Goal: Task Accomplishment & Management: Use online tool/utility

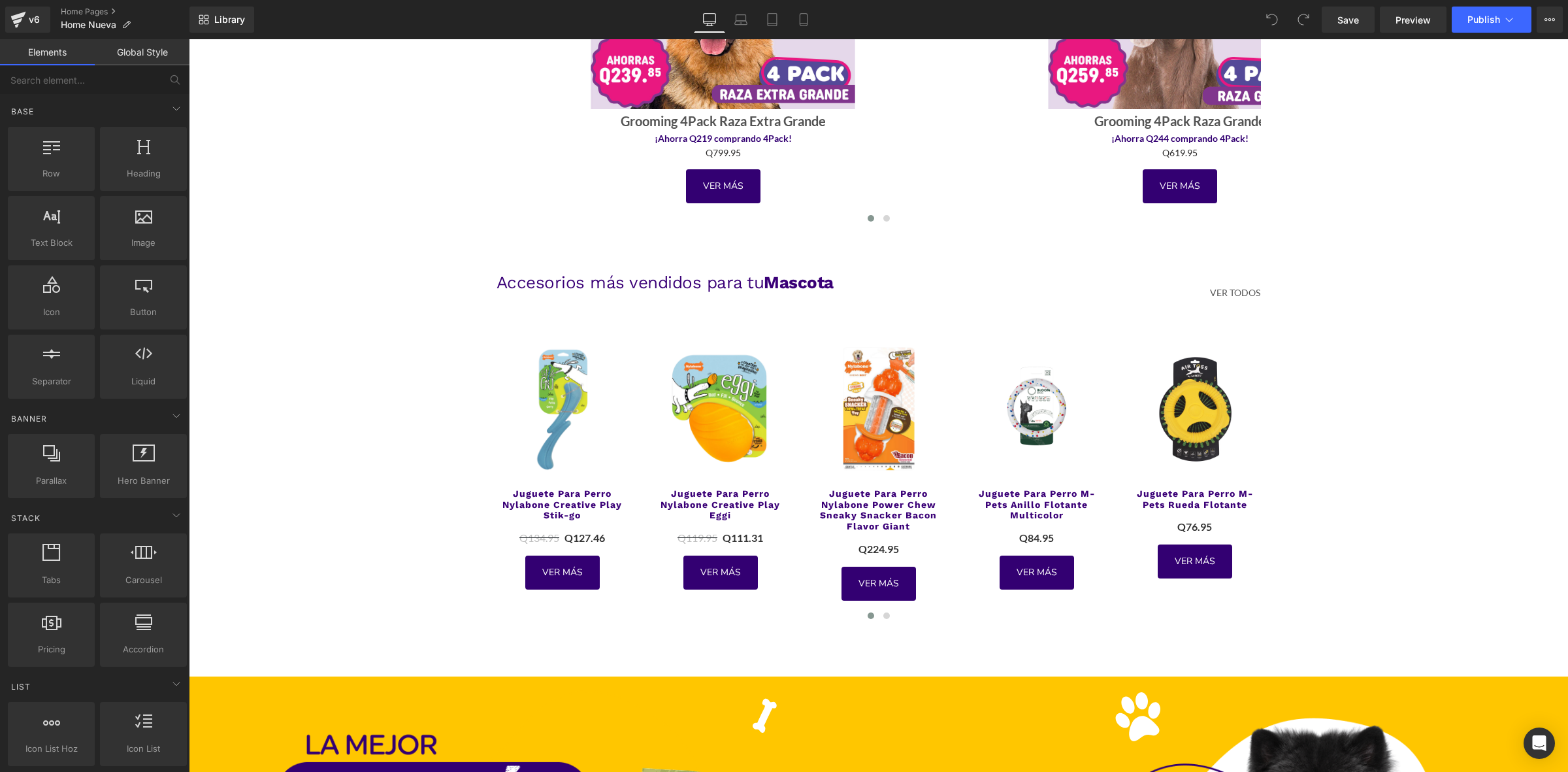
scroll to position [2859, 0]
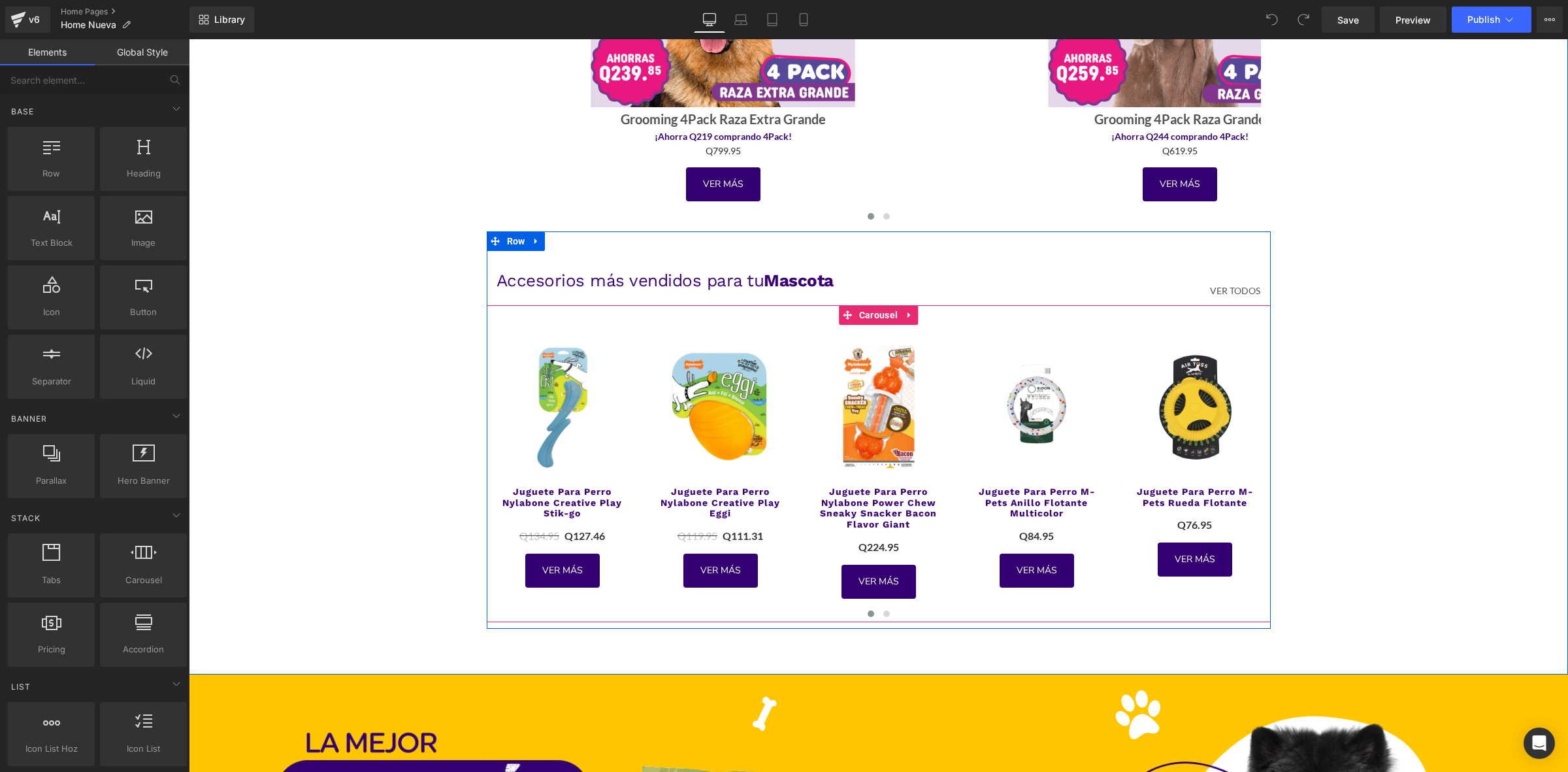
drag, startPoint x: 858, startPoint y: 311, endPoint x: 713, endPoint y: 460, distance: 207.9
click at [858, 311] on span "Carousel" at bounding box center [878, 315] width 46 height 20
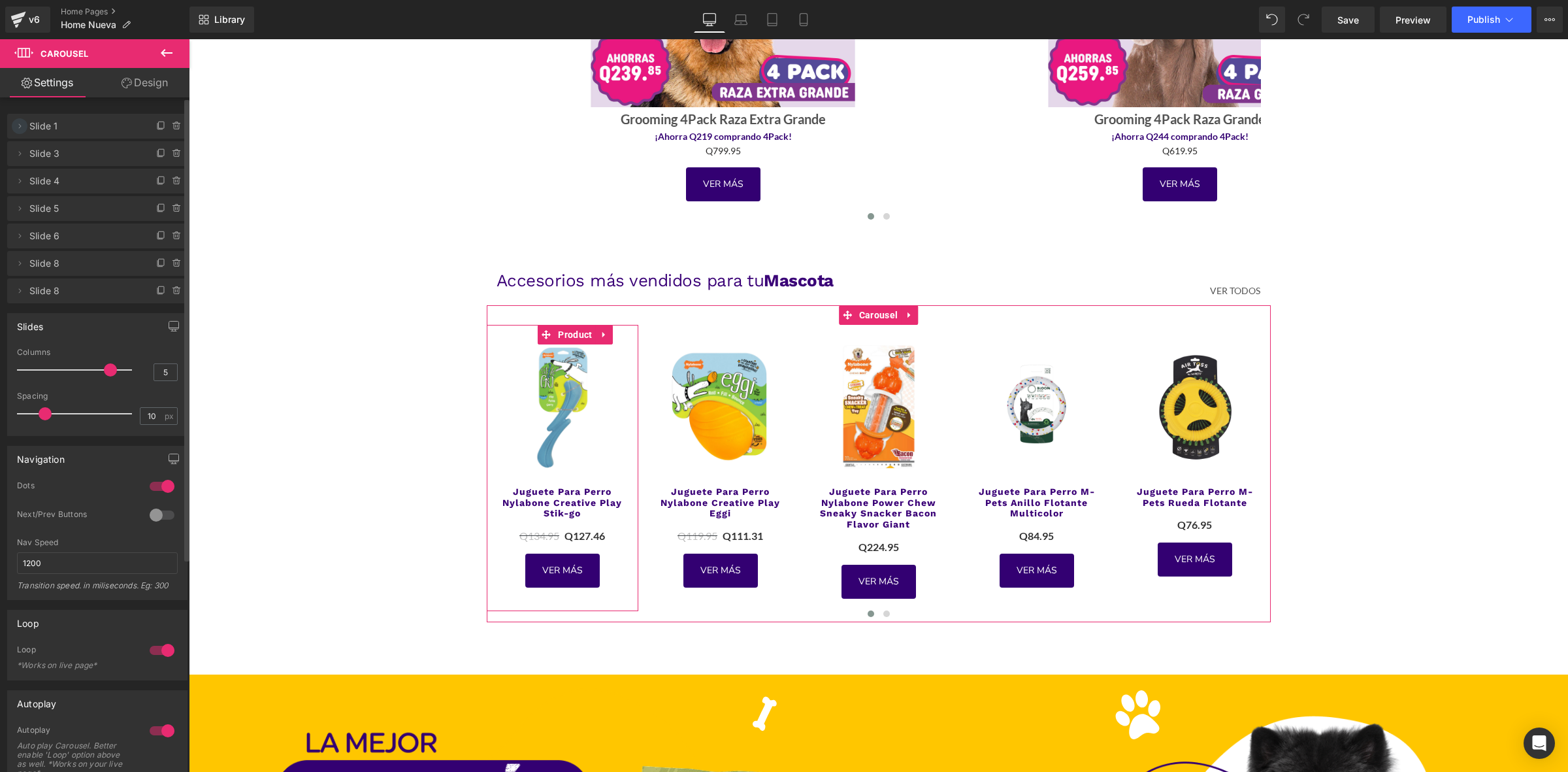
click at [19, 122] on icon at bounding box center [20, 126] width 11 height 11
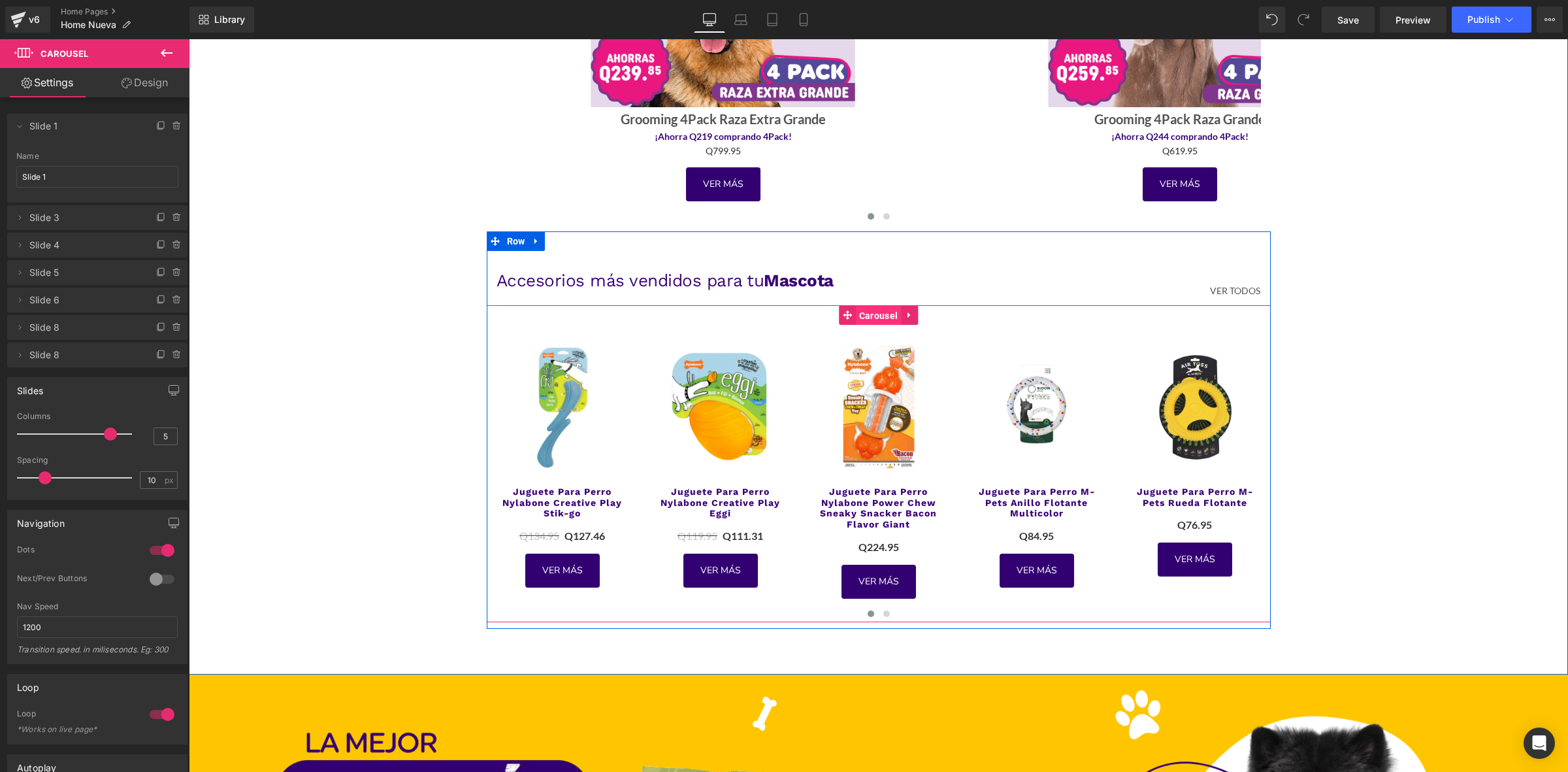
click at [859, 311] on span "Carousel" at bounding box center [878, 316] width 46 height 20
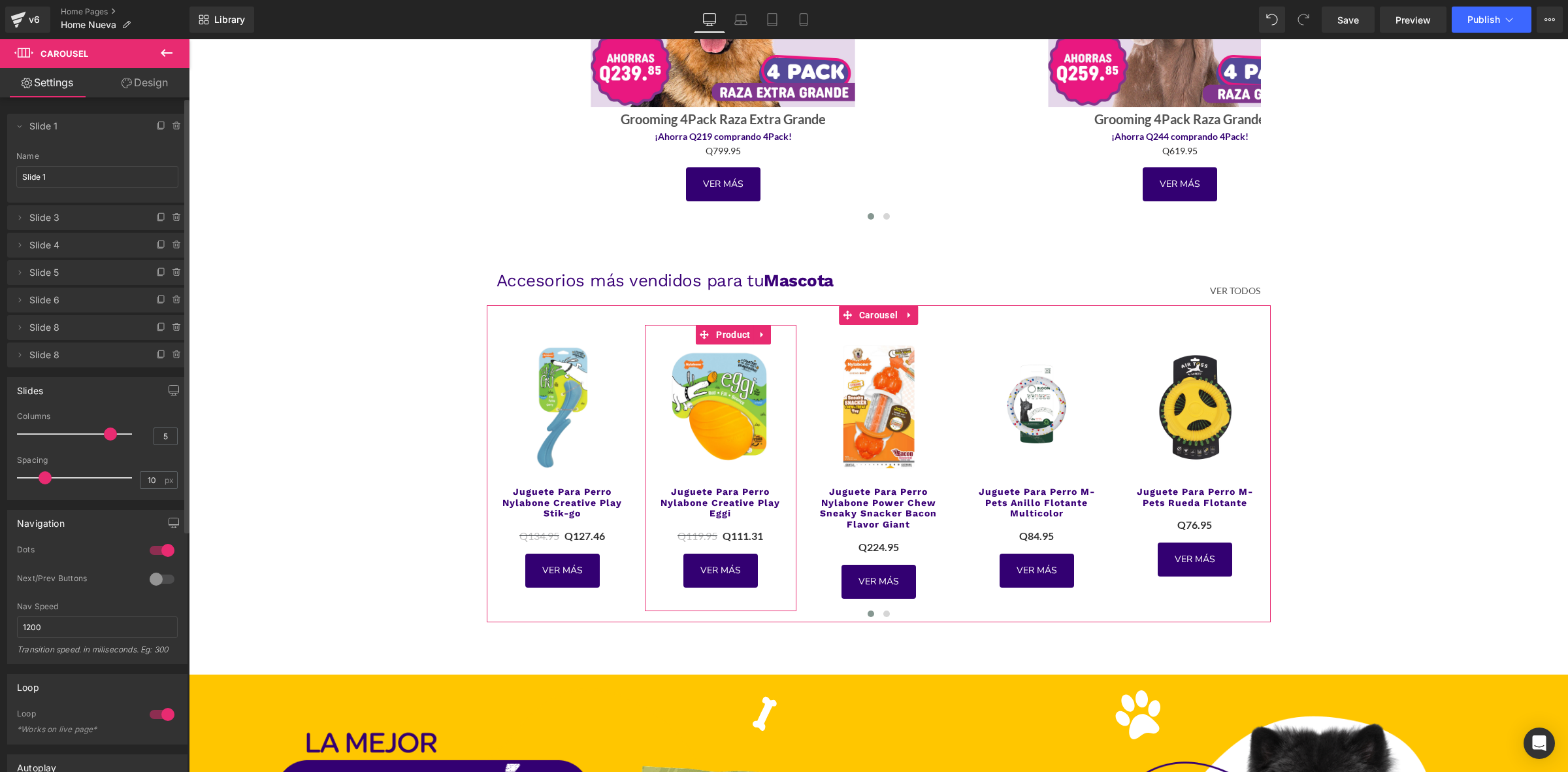
click at [82, 220] on span "Slide 3" at bounding box center [84, 218] width 110 height 25
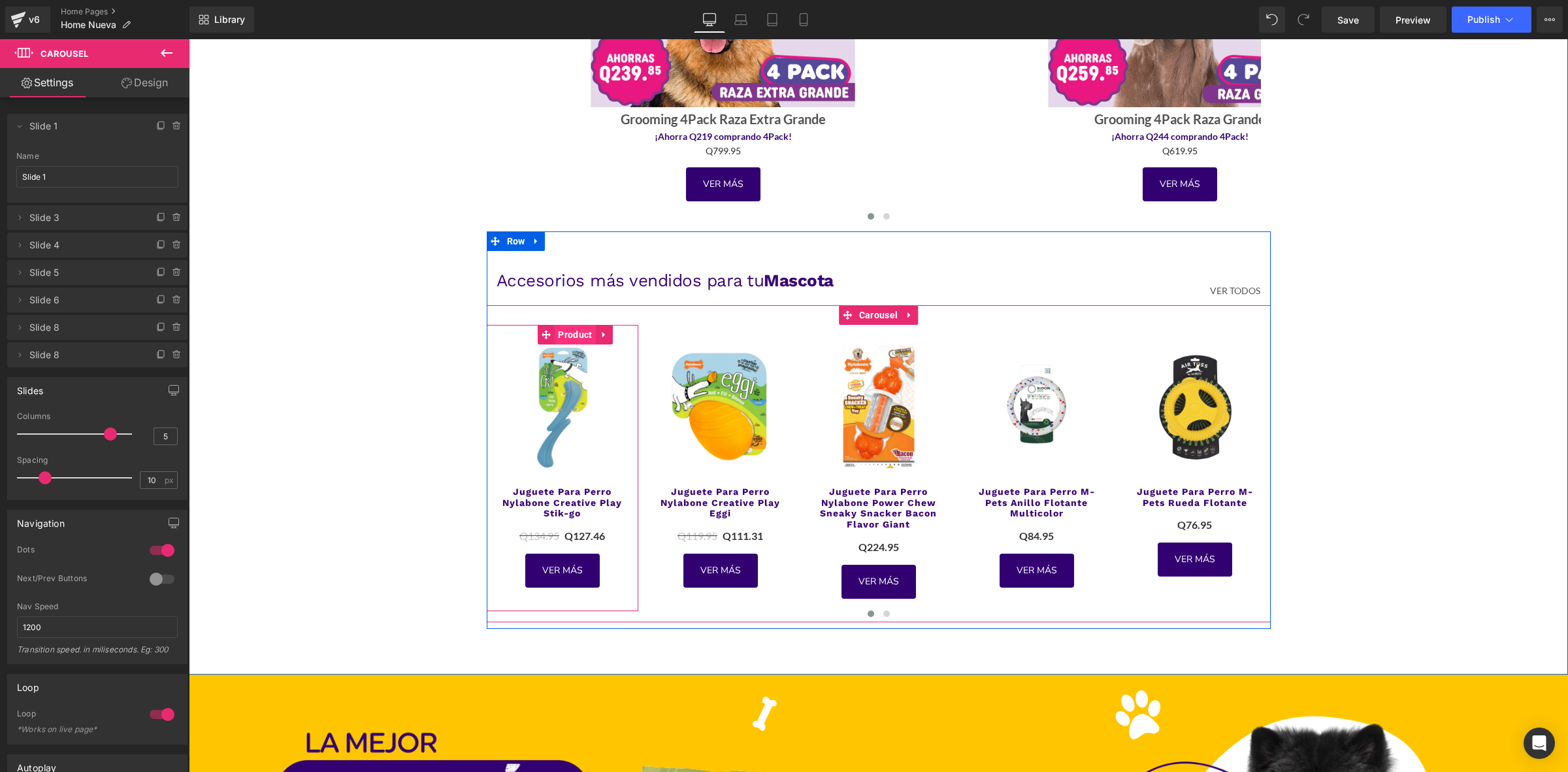
click at [569, 336] on span "Product" at bounding box center [575, 335] width 40 height 20
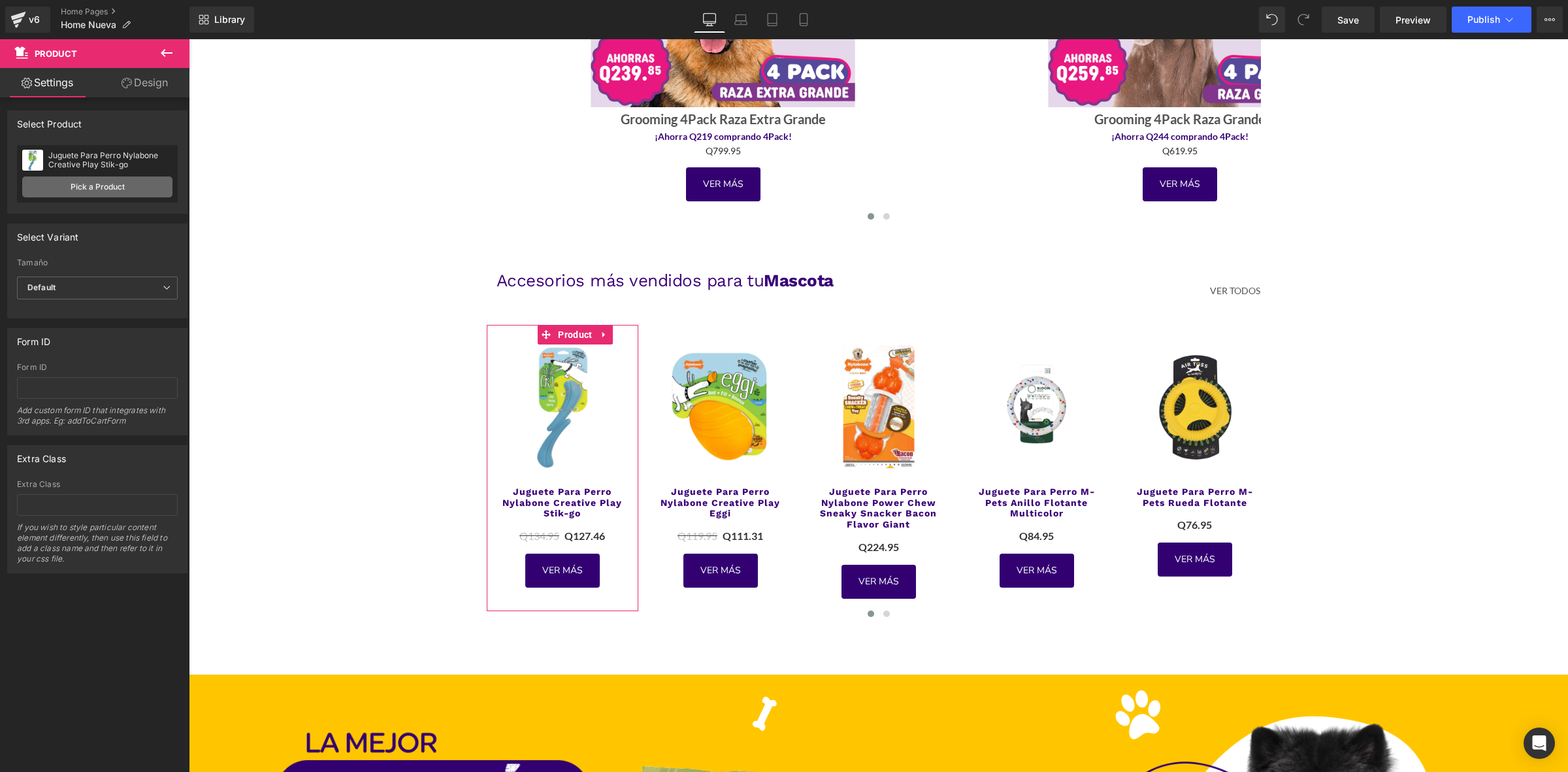
click at [72, 185] on link "Pick a Product" at bounding box center [97, 187] width 150 height 21
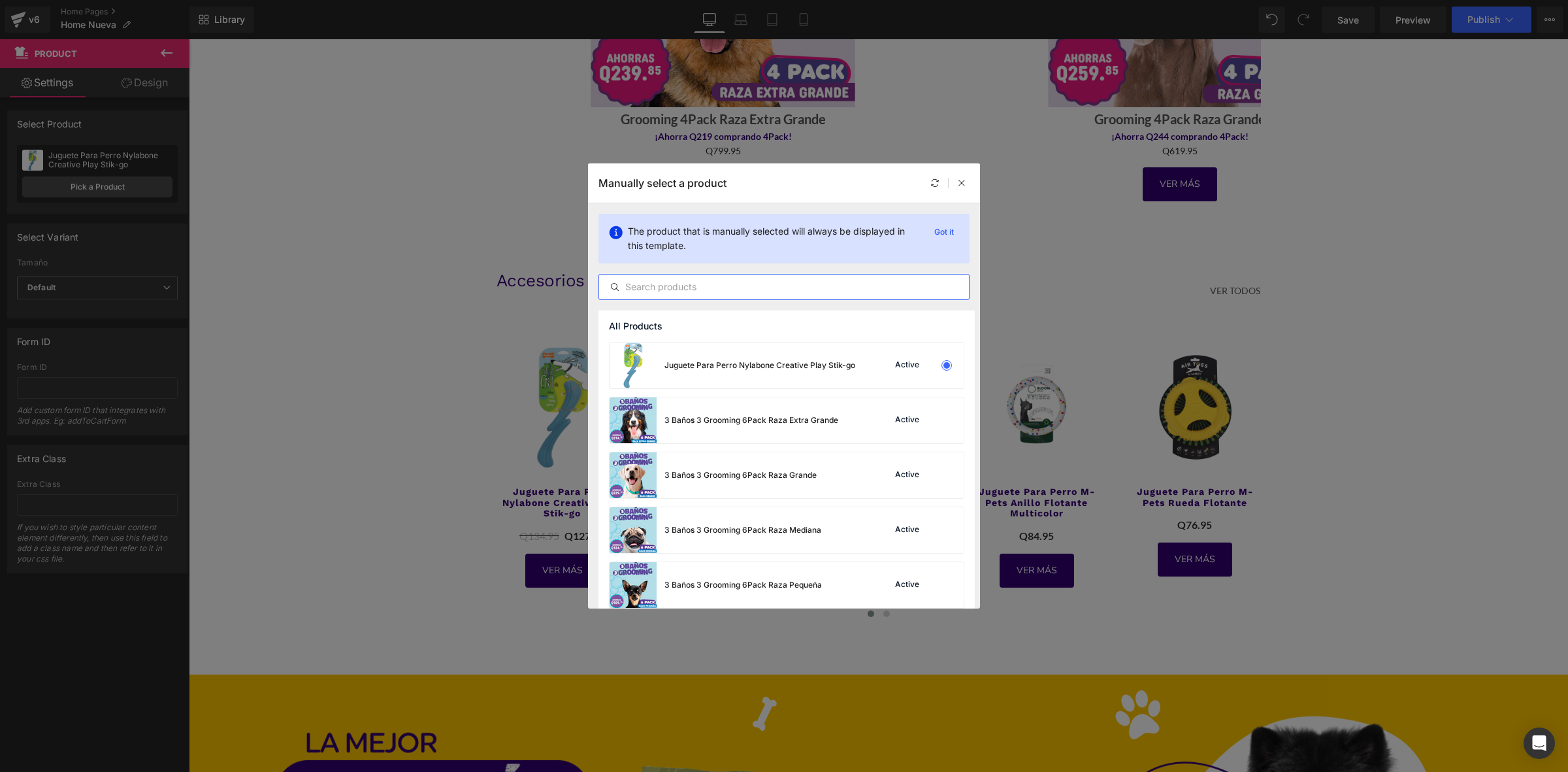
click at [693, 291] on input "text" at bounding box center [784, 287] width 369 height 16
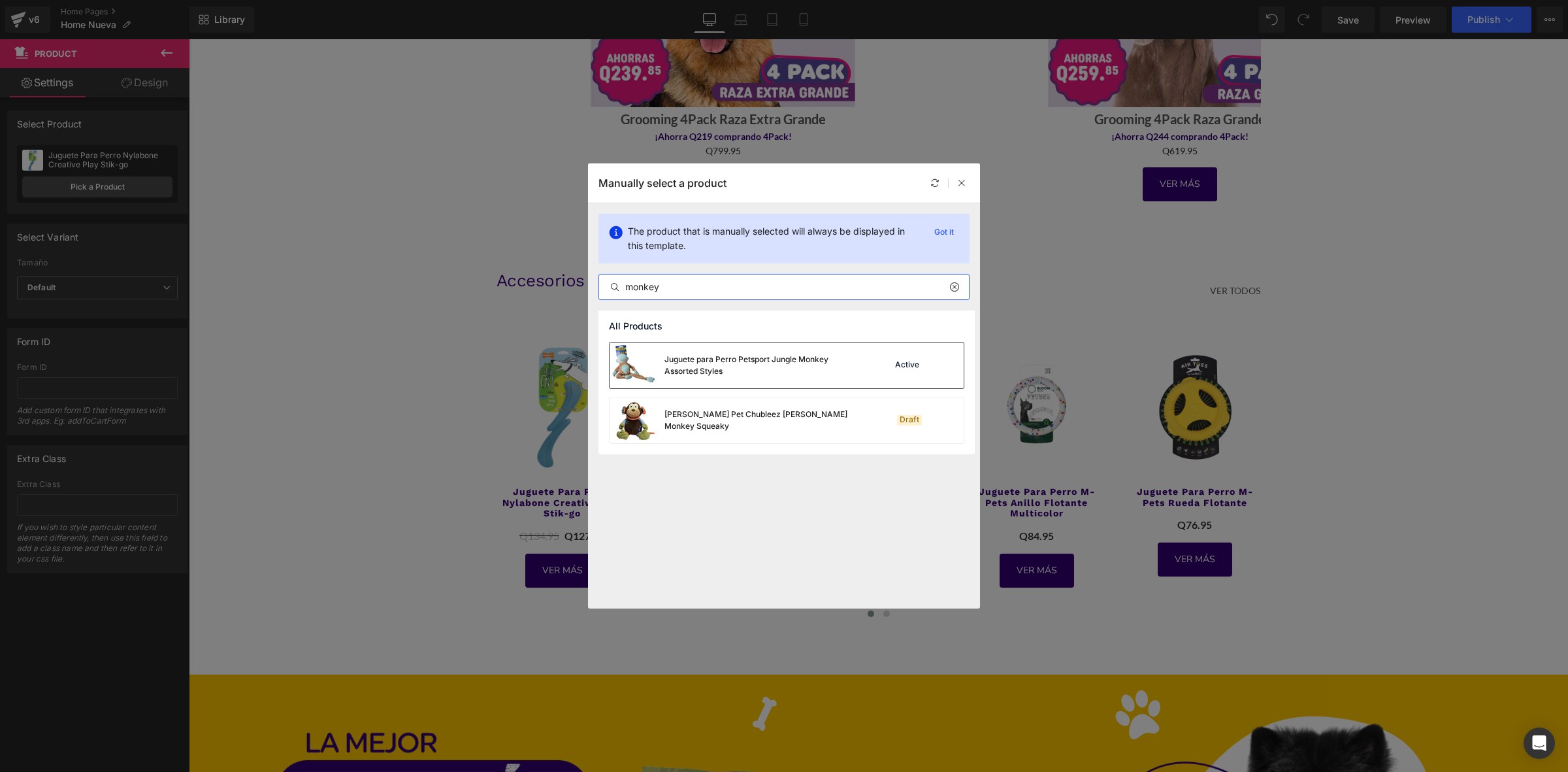
type input "monkey"
click at [735, 363] on div "Juguete para Perro Petsport Jungle Monkey Assorted Styles" at bounding box center [763, 365] width 196 height 23
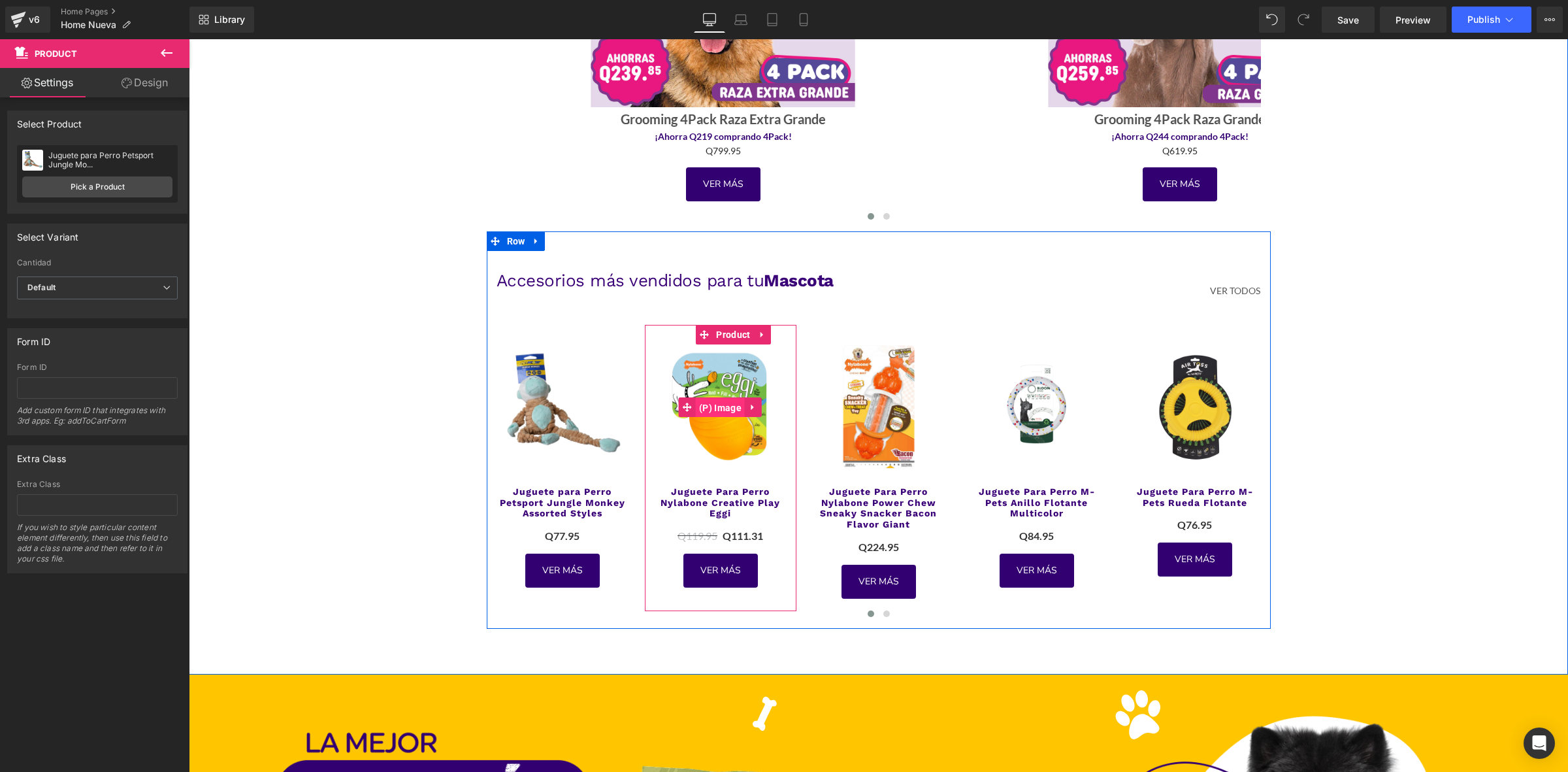
click at [731, 409] on span "(P) Image" at bounding box center [720, 408] width 49 height 20
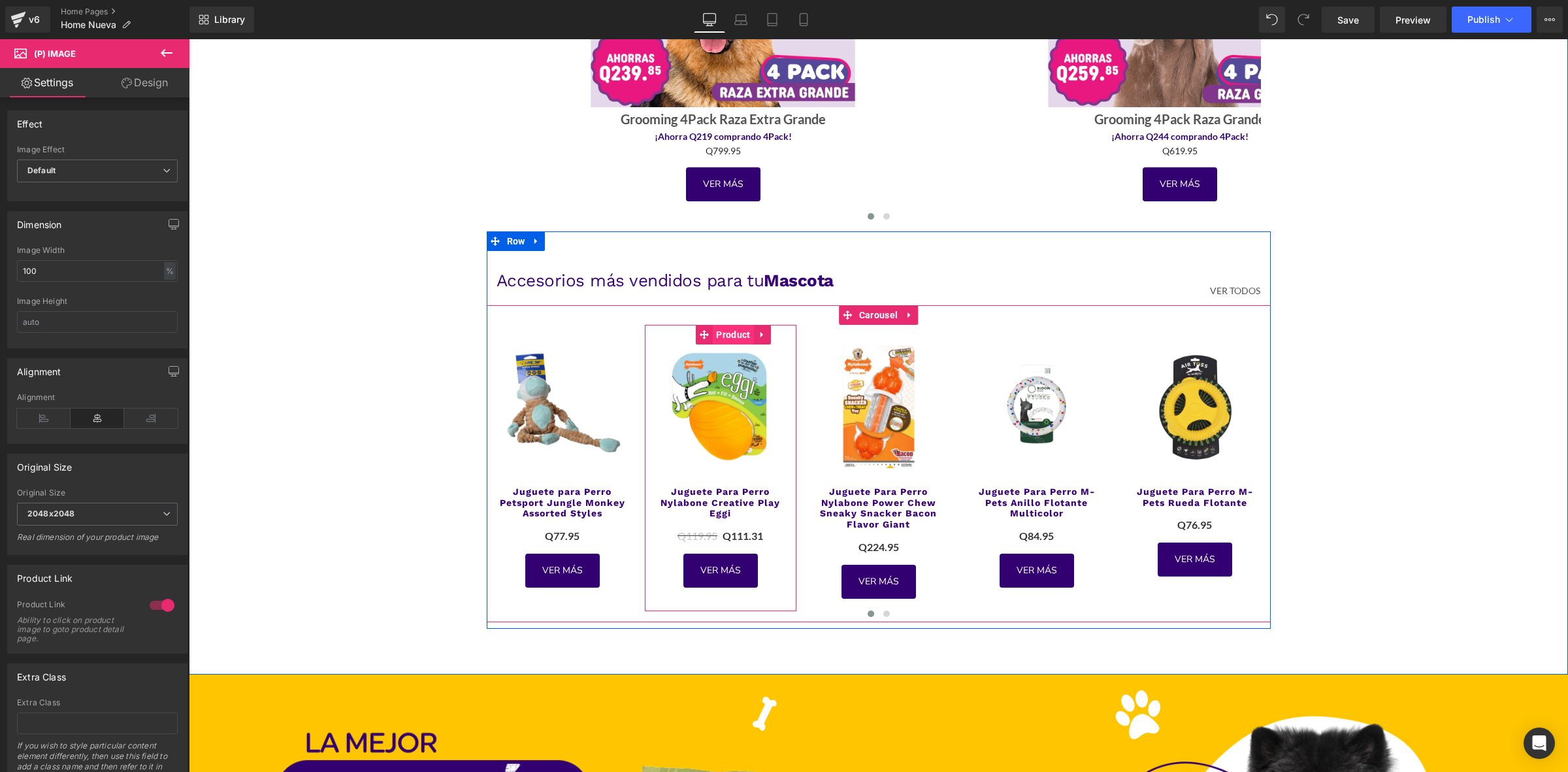
click at [713, 336] on span "Product" at bounding box center [733, 335] width 40 height 20
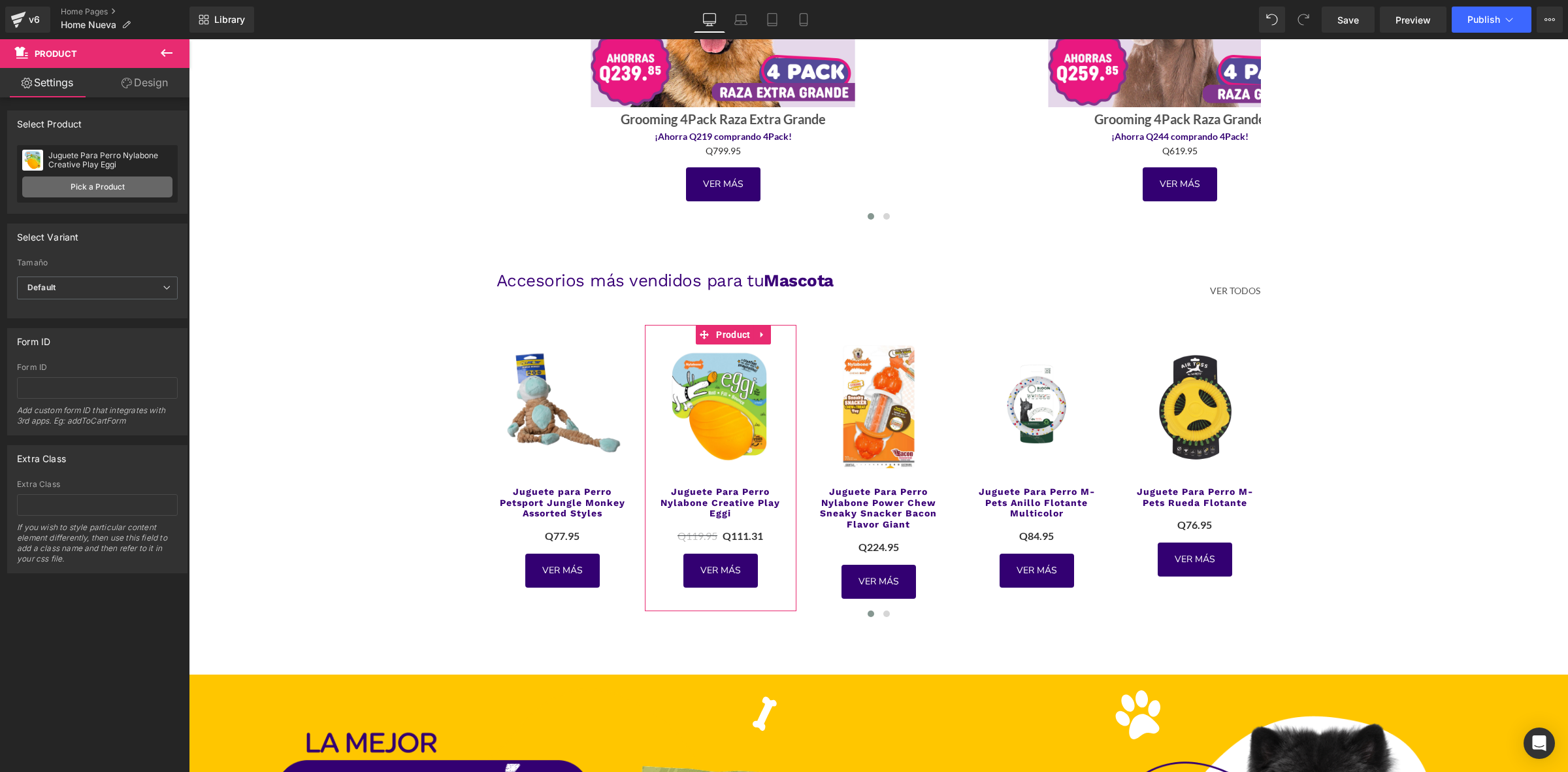
click at [86, 189] on link "Pick a Product" at bounding box center [97, 187] width 150 height 21
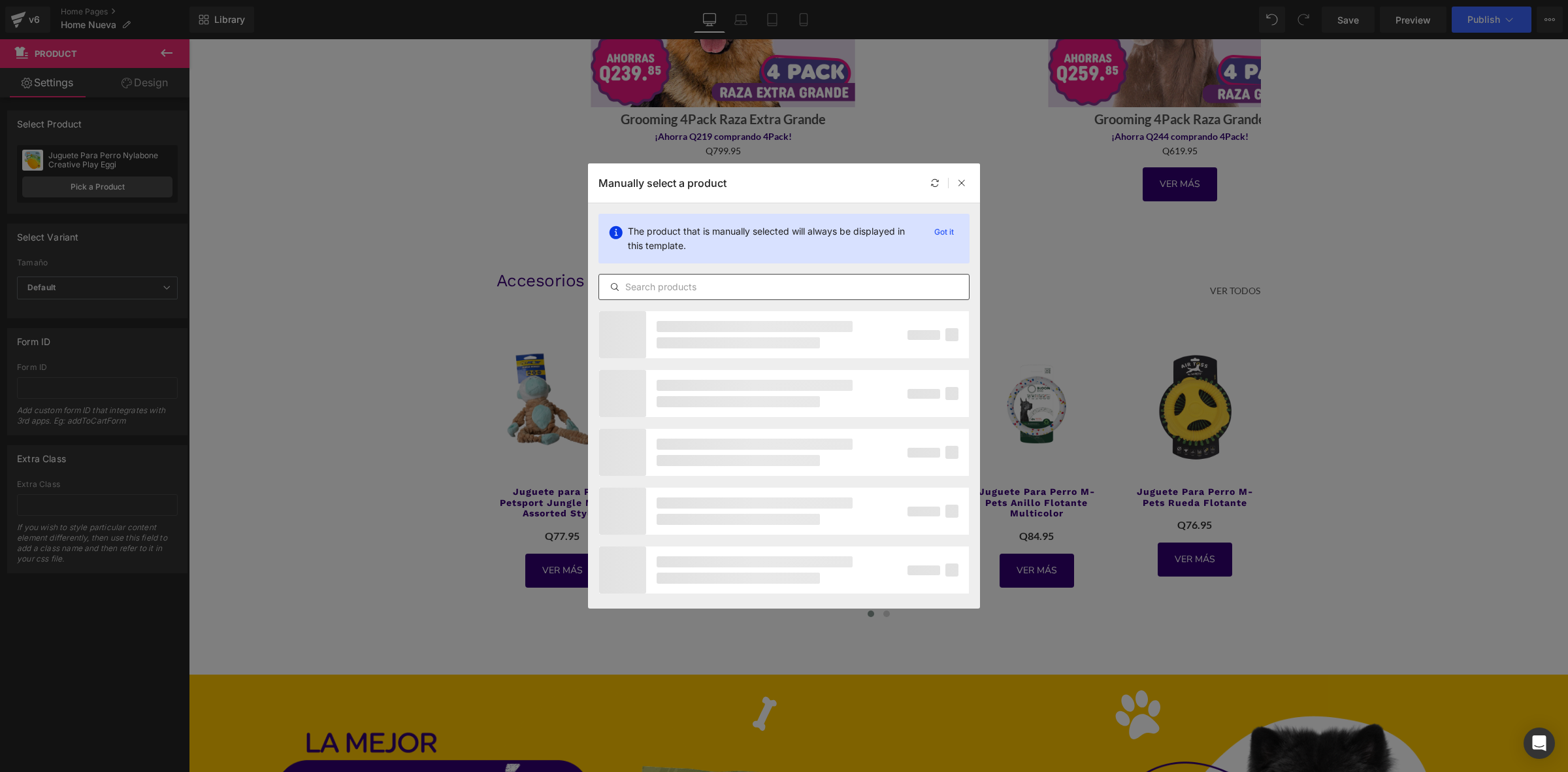
click at [716, 292] on input "text" at bounding box center [784, 287] width 369 height 16
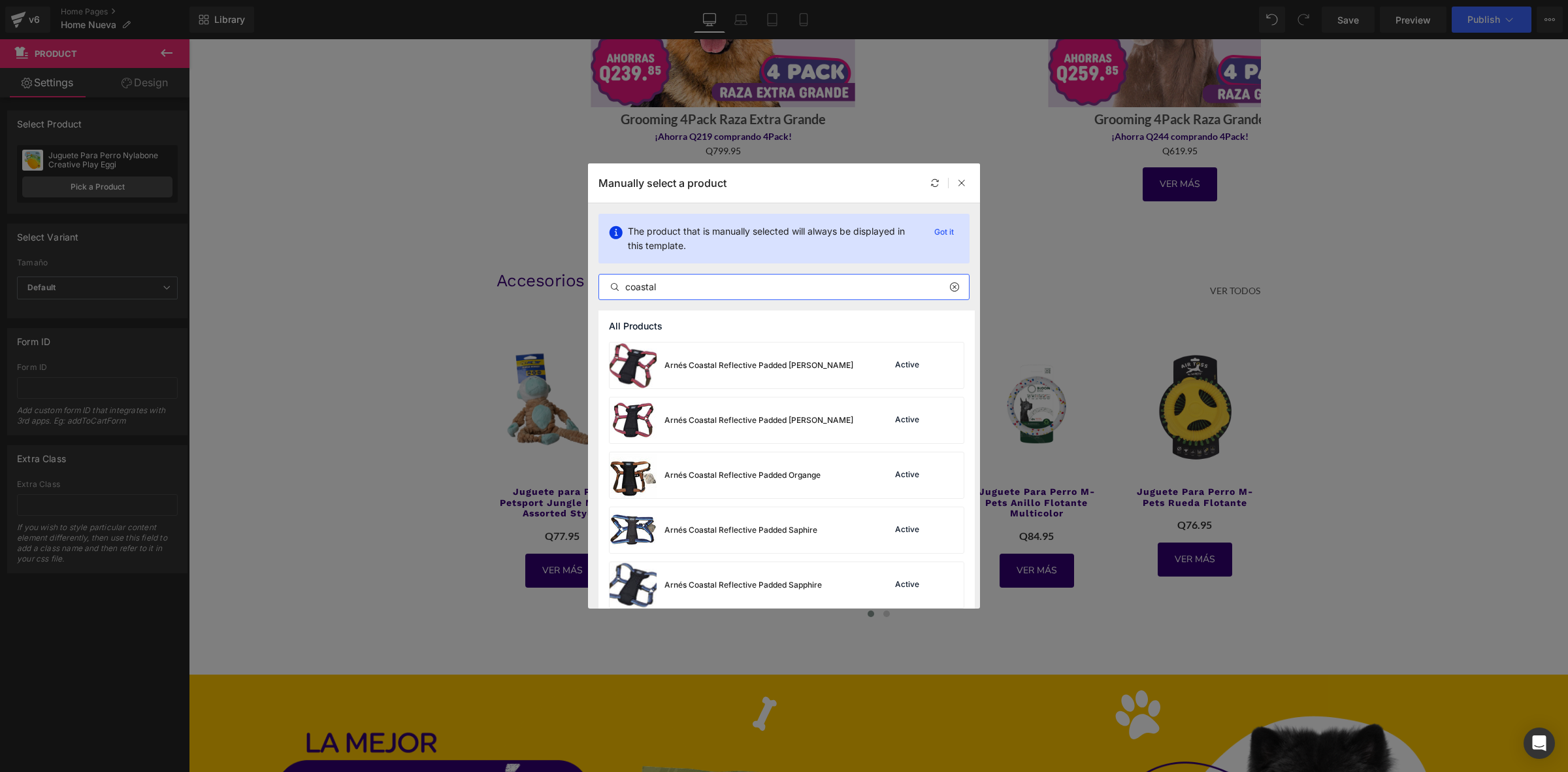
drag, startPoint x: 701, startPoint y: 292, endPoint x: 606, endPoint y: 288, distance: 95.1
click at [606, 288] on input "coastal" at bounding box center [784, 287] width 369 height 16
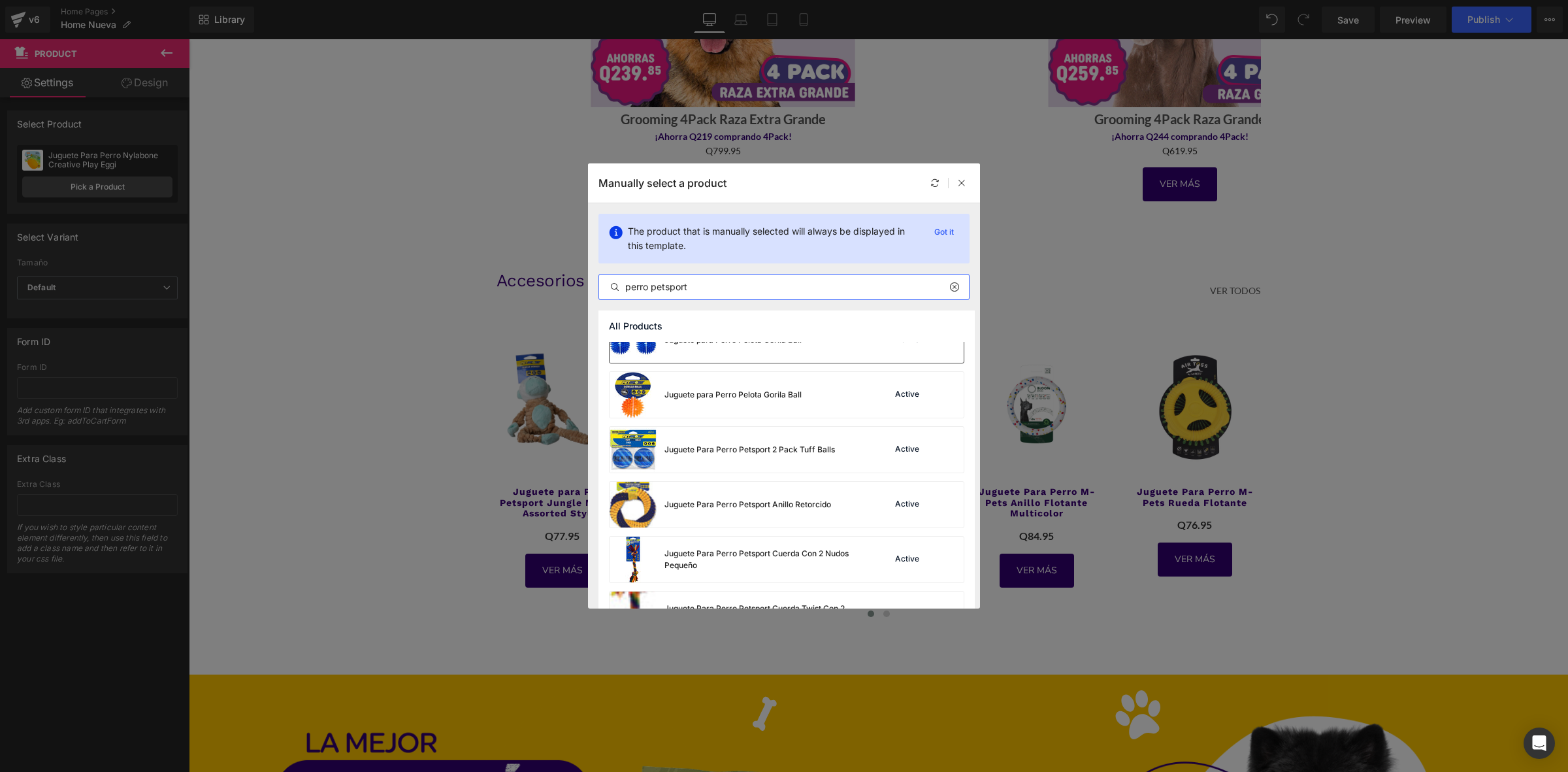
scroll to position [327, 0]
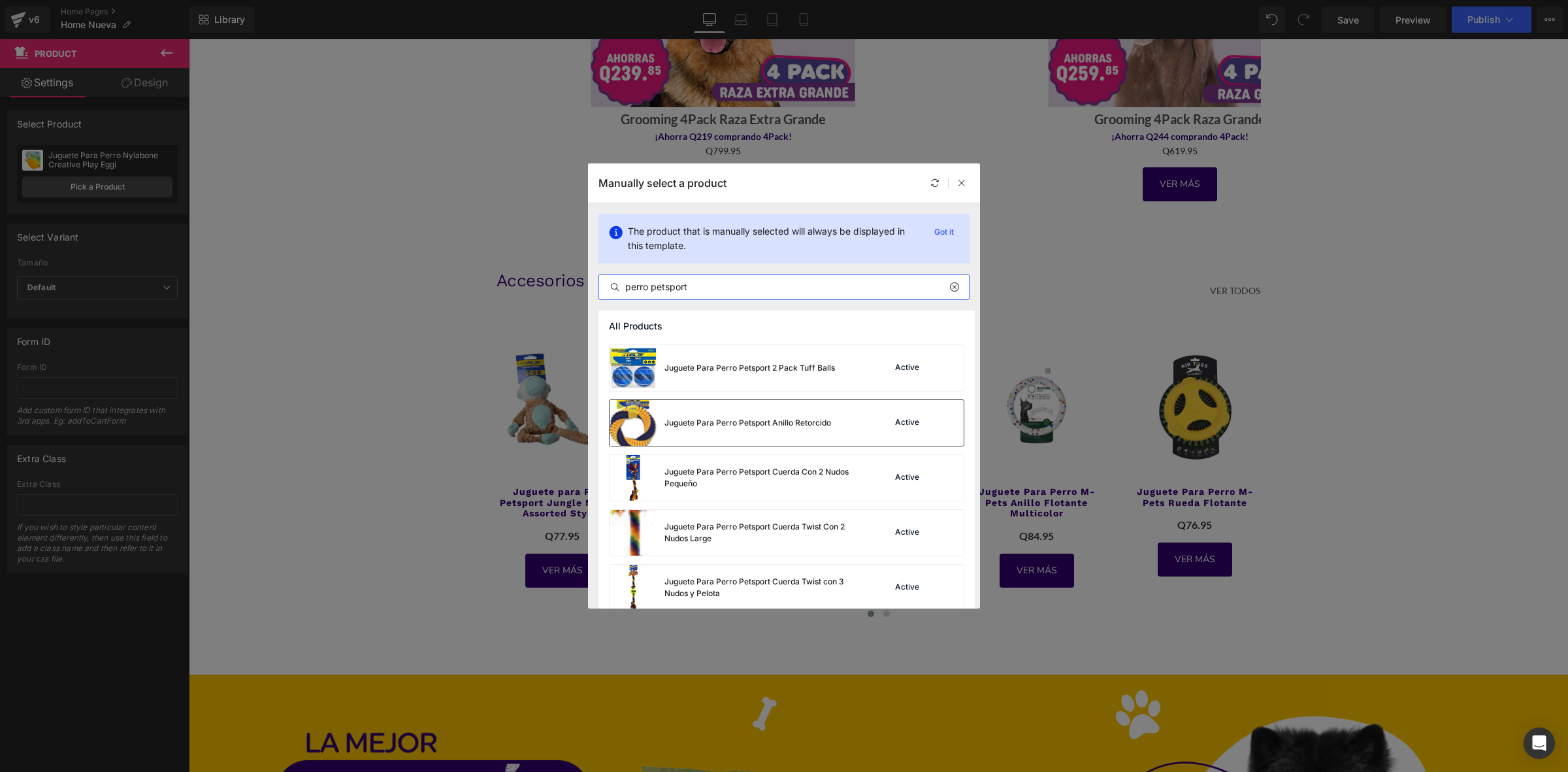
type input "perro petsport"
click at [752, 428] on div "Juguete Para Perro Petsport Anillo Retorcido" at bounding box center [748, 422] width 167 height 12
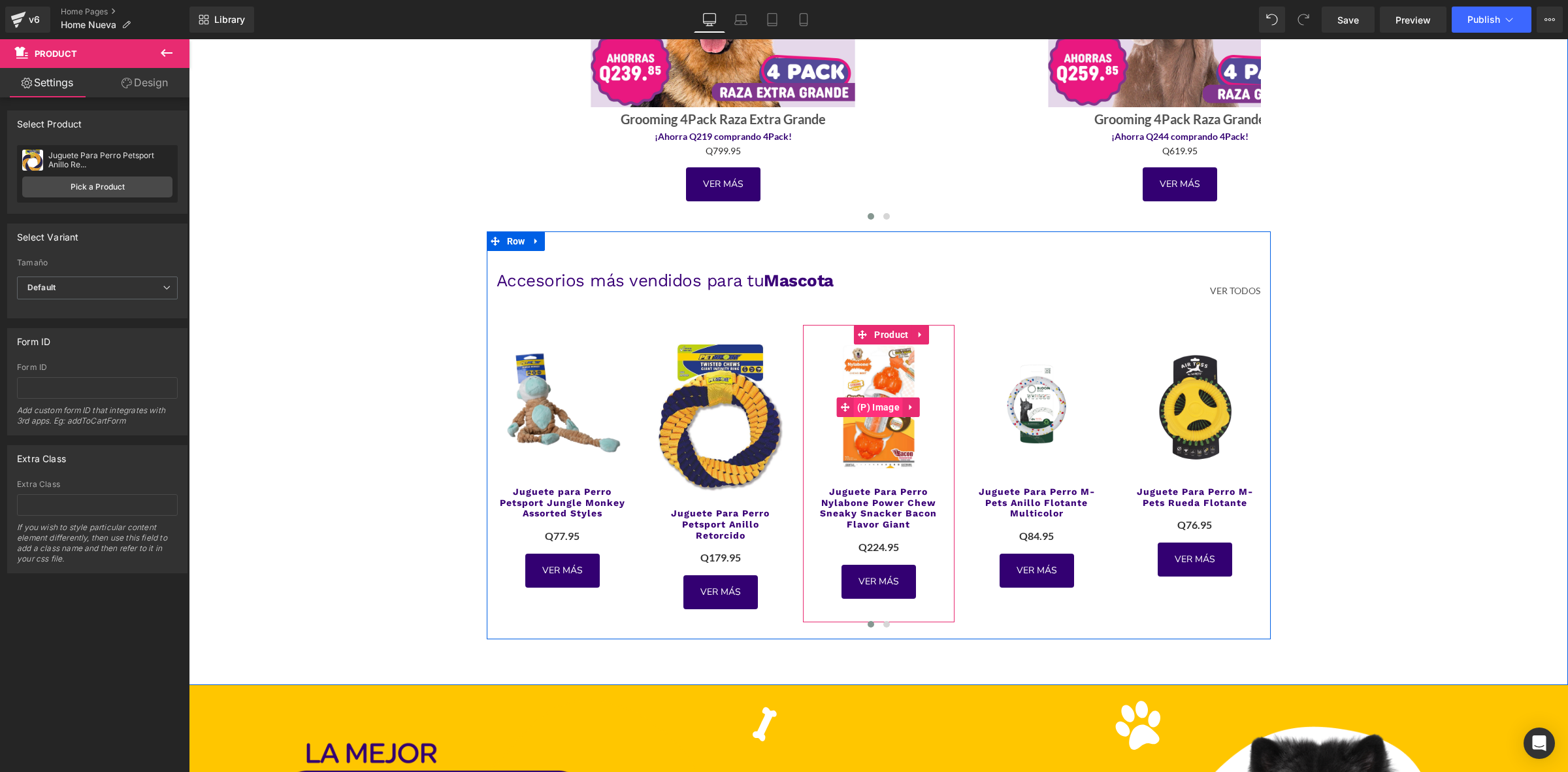
click at [875, 399] on span "(P) Image" at bounding box center [878, 407] width 49 height 20
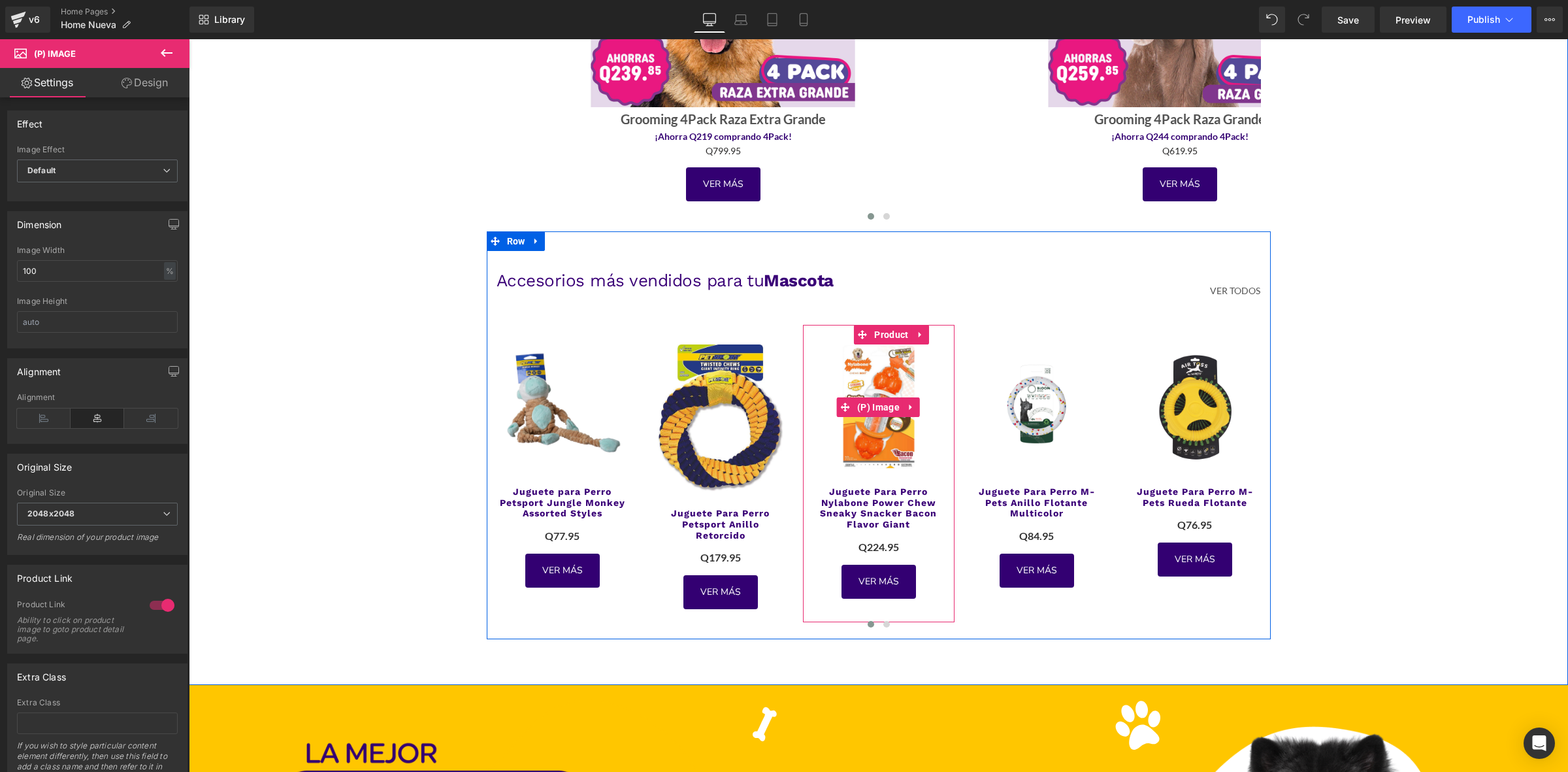
click at [870, 312] on div "(P) Image Juguete para Perro Petsport Jungle Monkey Assorted Styles (P) Title Q…" at bounding box center [878, 469] width 784 height 328
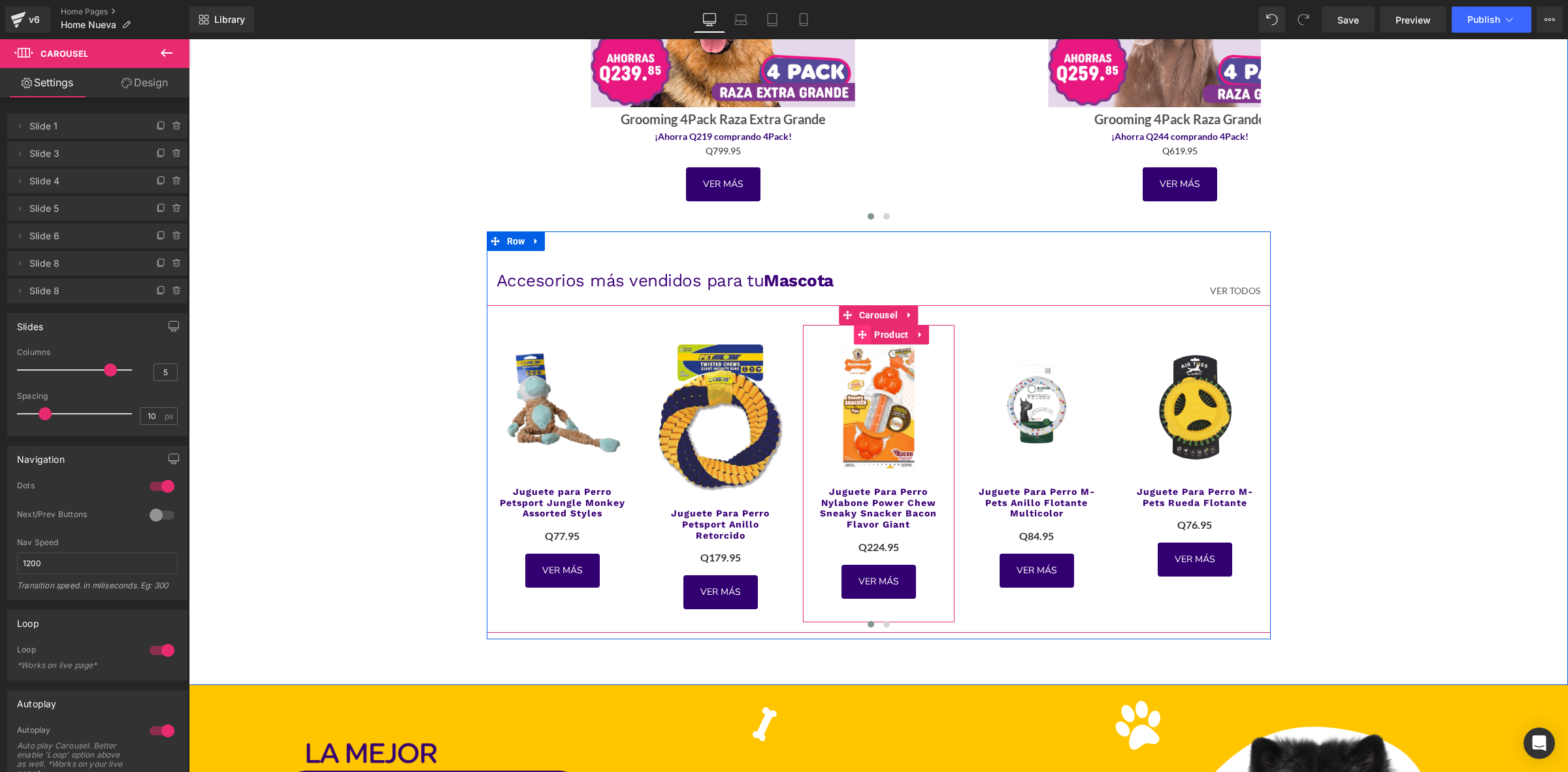
click at [862, 336] on span at bounding box center [862, 335] width 17 height 20
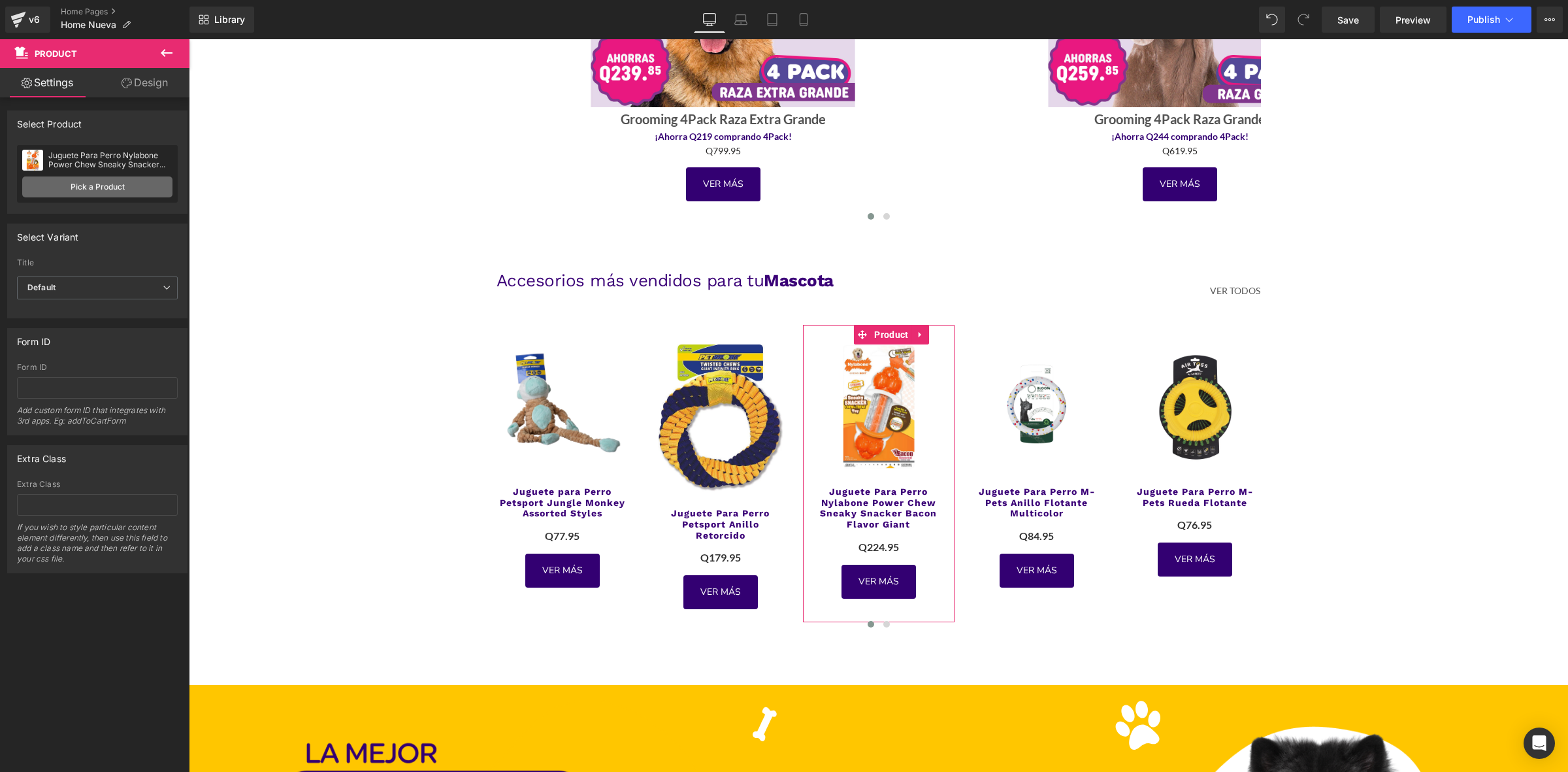
click at [99, 192] on link "Pick a Product" at bounding box center [97, 187] width 150 height 21
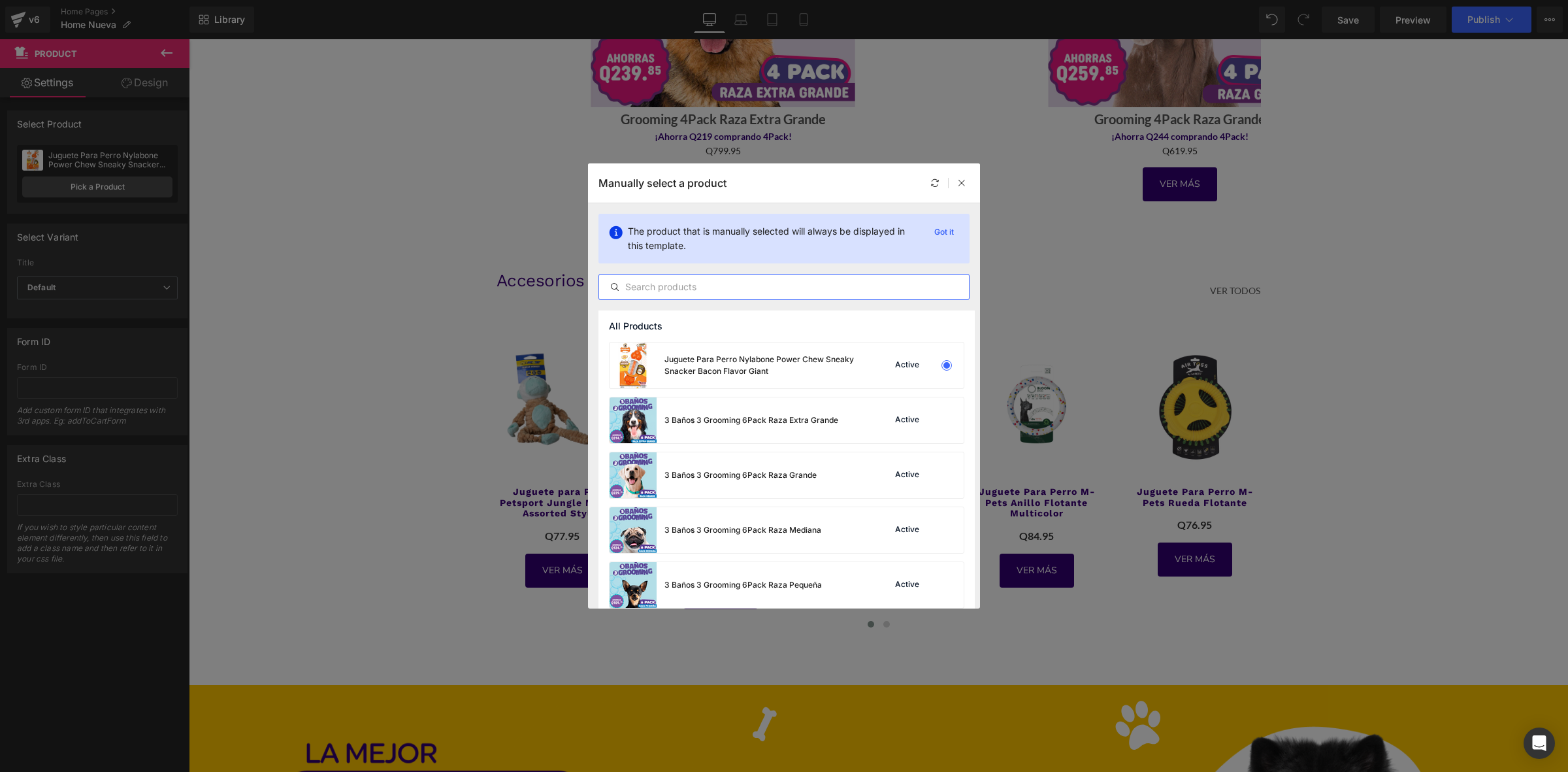
click at [672, 284] on input "text" at bounding box center [784, 287] width 369 height 16
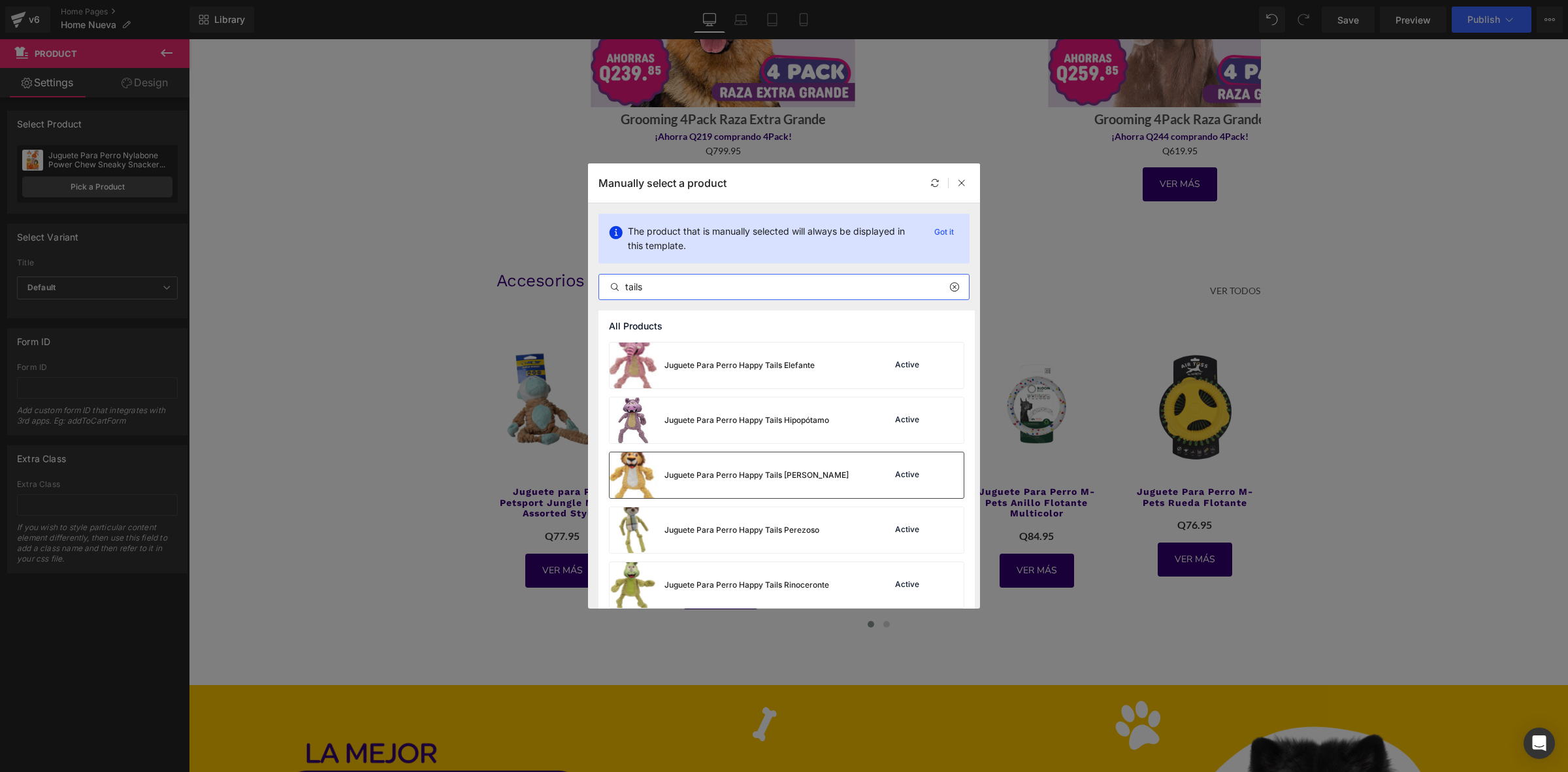
type input "tails"
click at [718, 462] on div "Juguete Para Perro Happy Tails [PERSON_NAME]" at bounding box center [729, 475] width 239 height 46
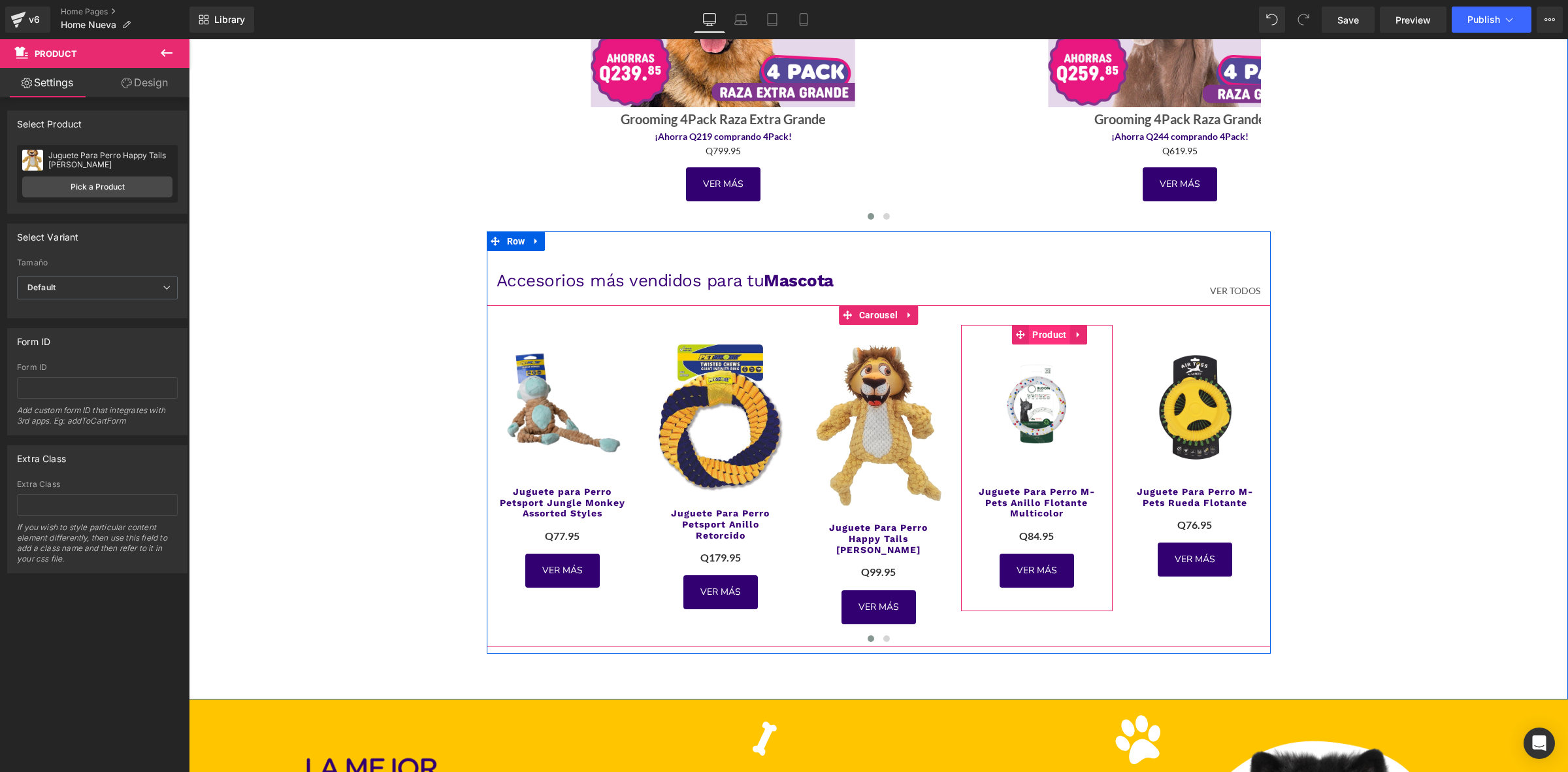
click at [1029, 328] on span "Product" at bounding box center [1049, 335] width 40 height 20
click at [1035, 330] on span "Product" at bounding box center [1049, 335] width 40 height 20
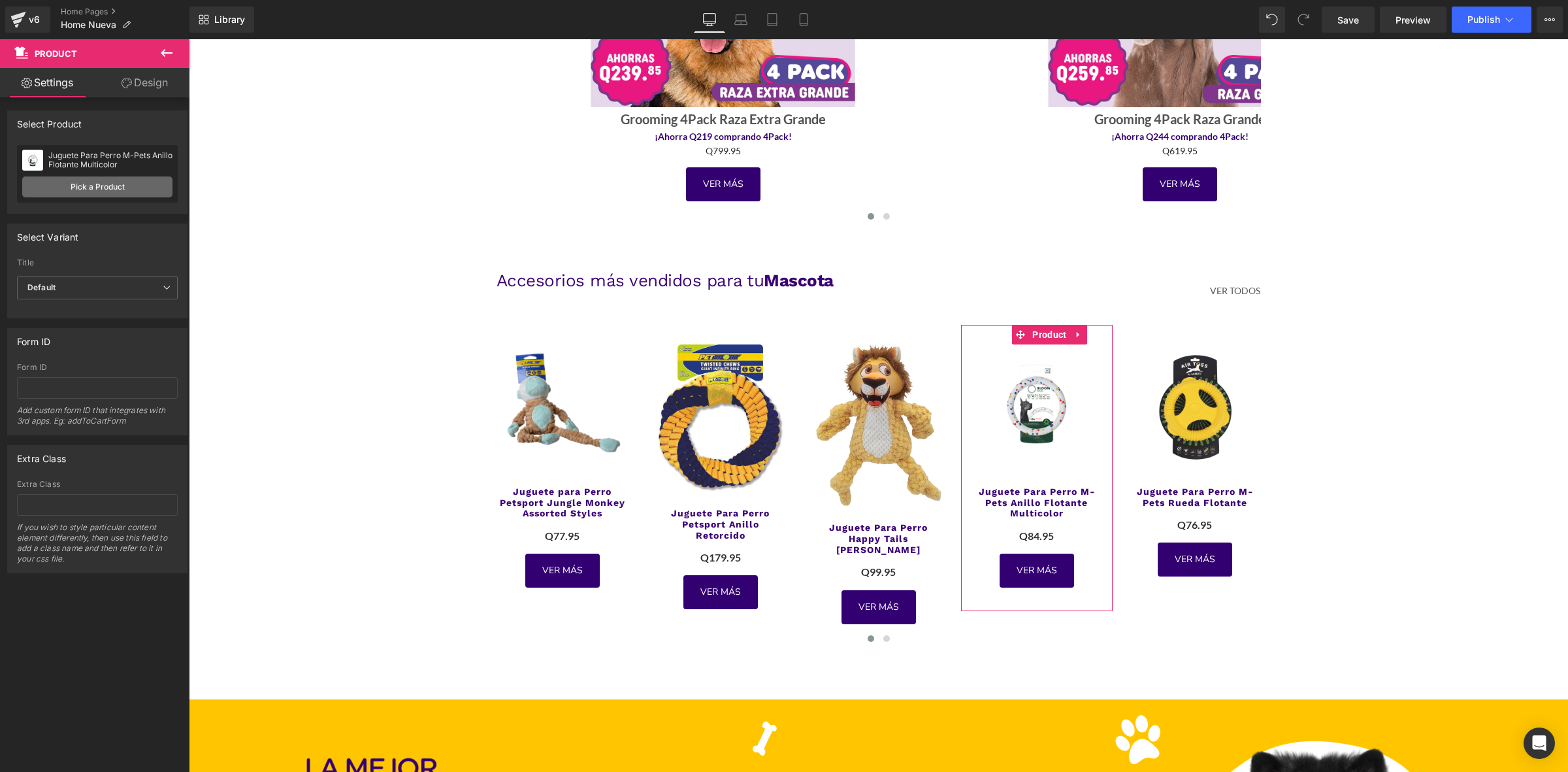
click at [101, 184] on link "Pick a Product" at bounding box center [97, 187] width 150 height 21
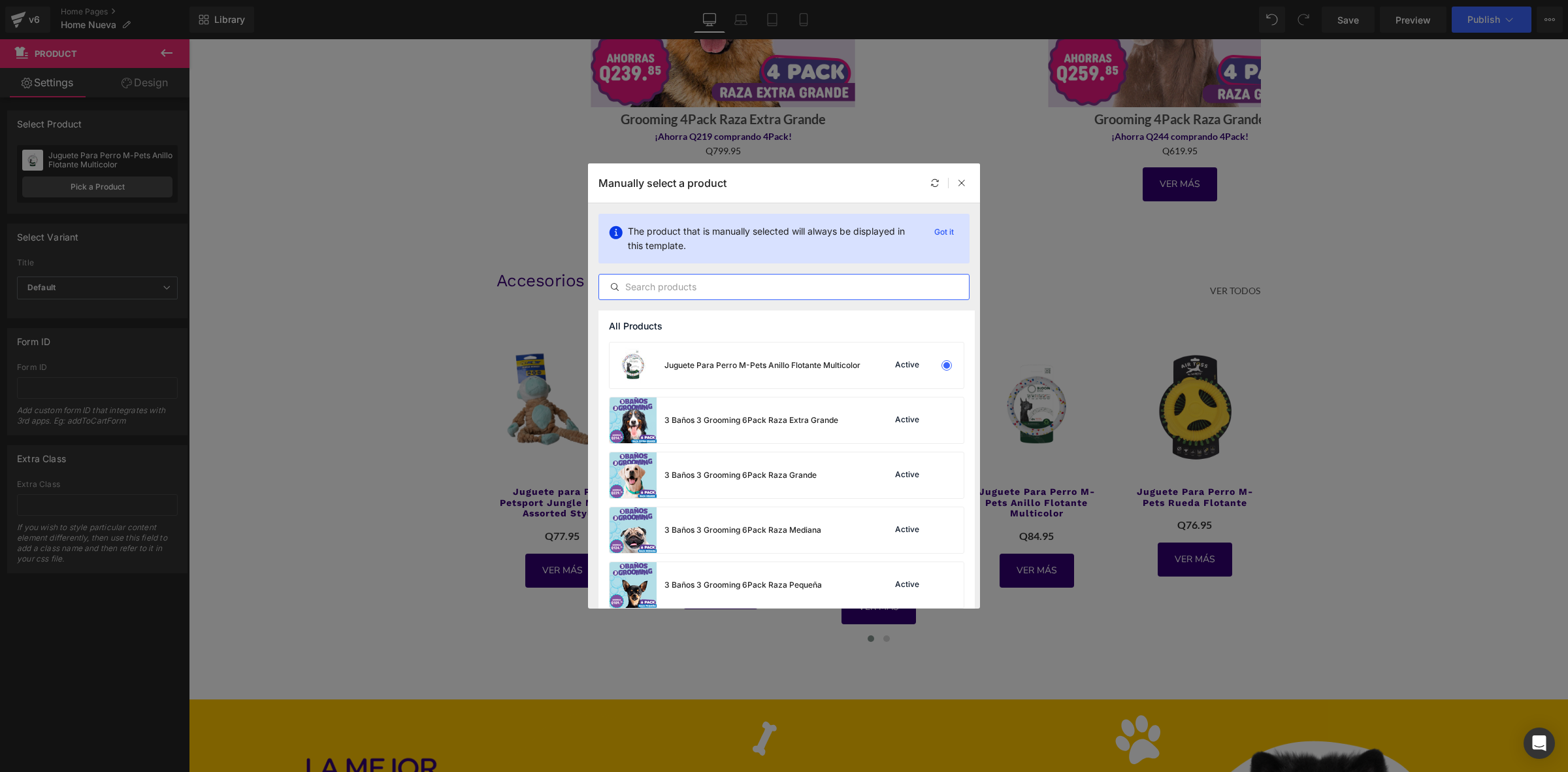
click at [687, 286] on input "text" at bounding box center [784, 287] width 369 height 16
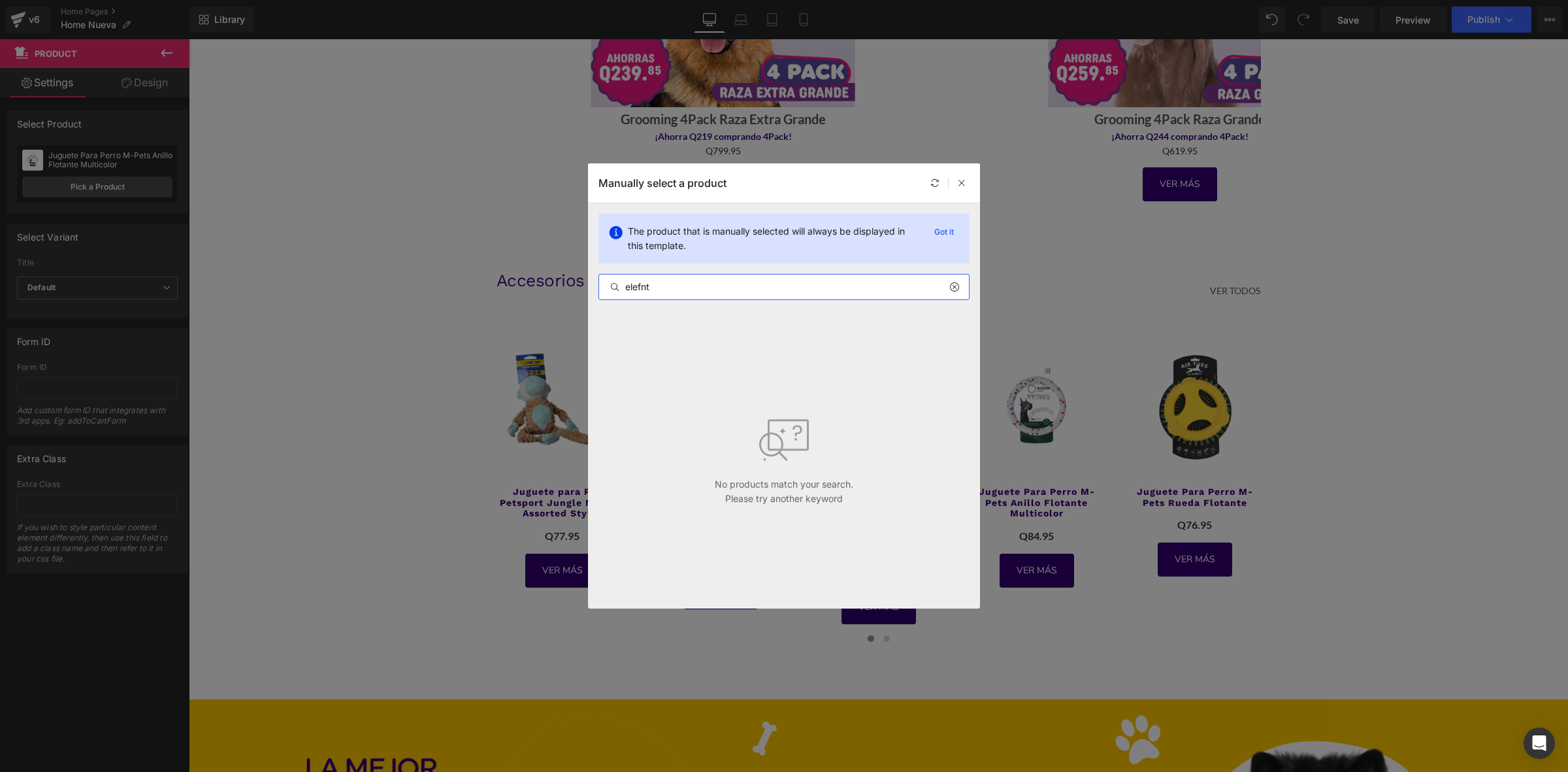
drag, startPoint x: 641, startPoint y: 288, endPoint x: 682, endPoint y: 286, distance: 41.0
click at [682, 286] on input "elefnt" at bounding box center [784, 287] width 369 height 16
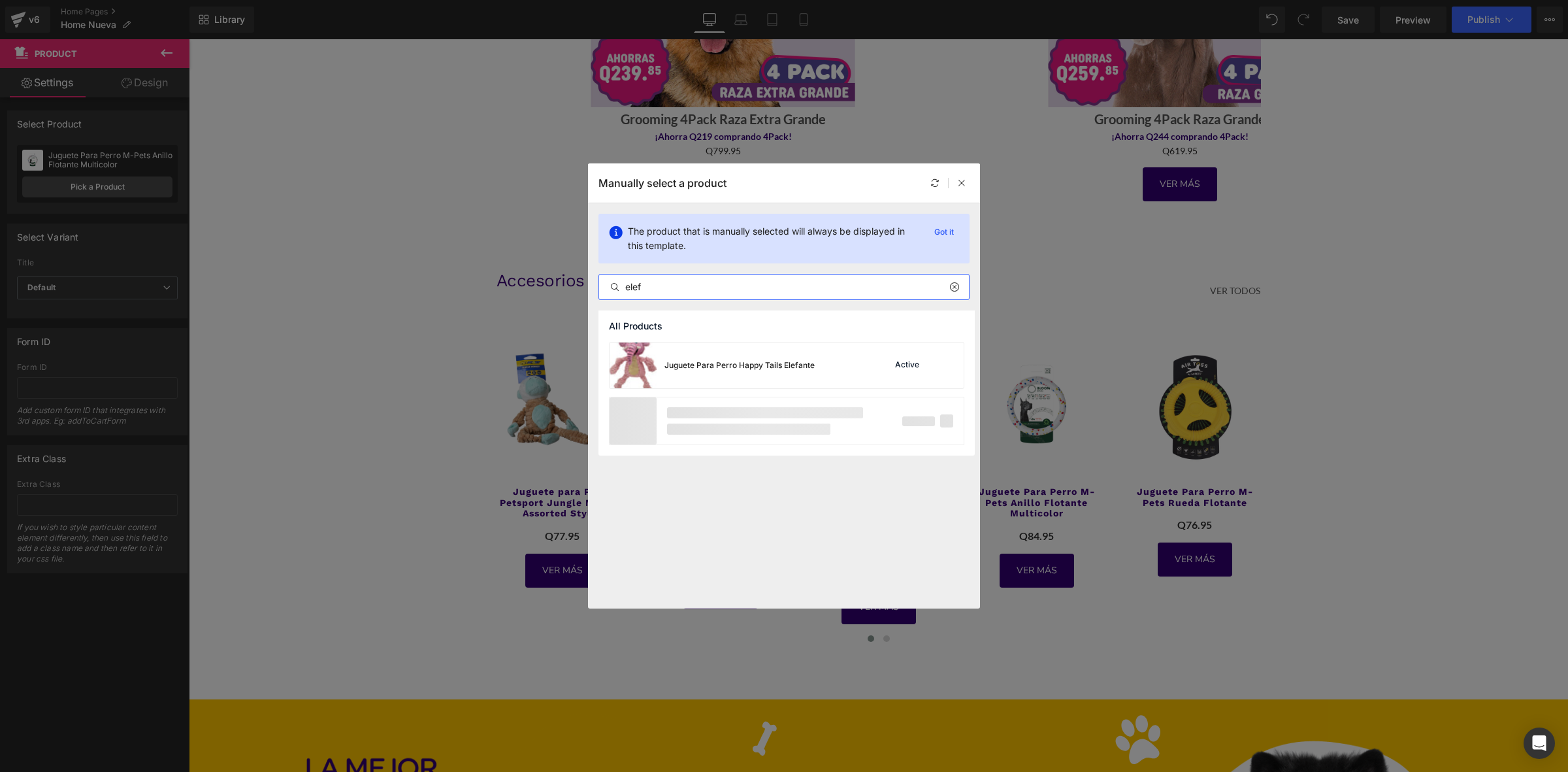
type input "elef"
drag, startPoint x: 681, startPoint y: 341, endPoint x: 680, endPoint y: 348, distance: 7.1
click at [681, 344] on div "All Products Juguete Para Perro Happy Tails Elefante Active" at bounding box center [787, 383] width 377 height 145
drag, startPoint x: 727, startPoint y: 368, endPoint x: 668, endPoint y: 717, distance: 354.0
click at [727, 368] on div "Juguete Para Perro Happy Tails Elefante" at bounding box center [740, 365] width 150 height 12
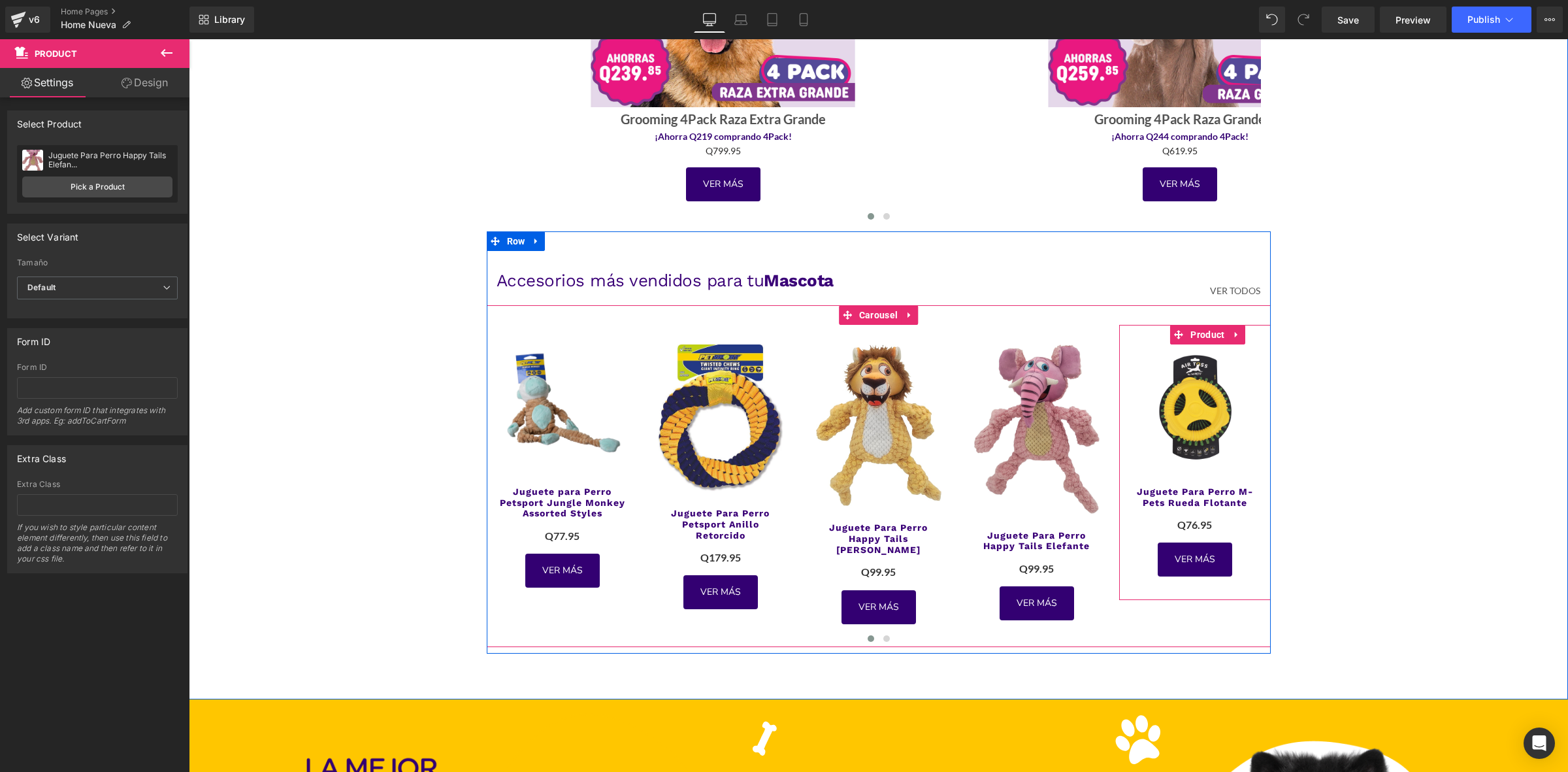
drag, startPoint x: 1200, startPoint y: 332, endPoint x: 685, endPoint y: 429, distance: 524.1
click at [1200, 332] on span "Product" at bounding box center [1207, 335] width 40 height 20
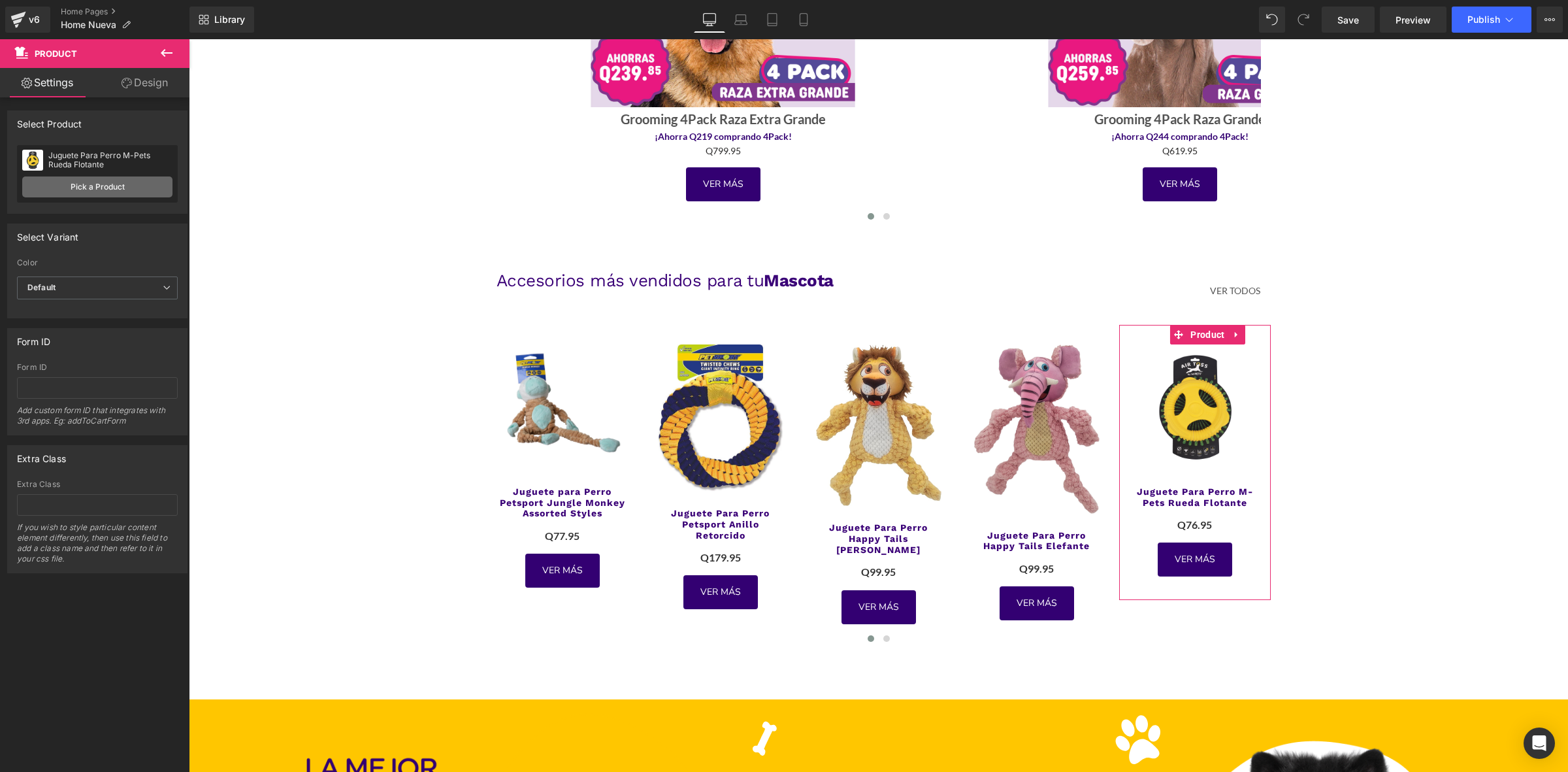
click at [106, 180] on link "Pick a Product" at bounding box center [97, 187] width 150 height 21
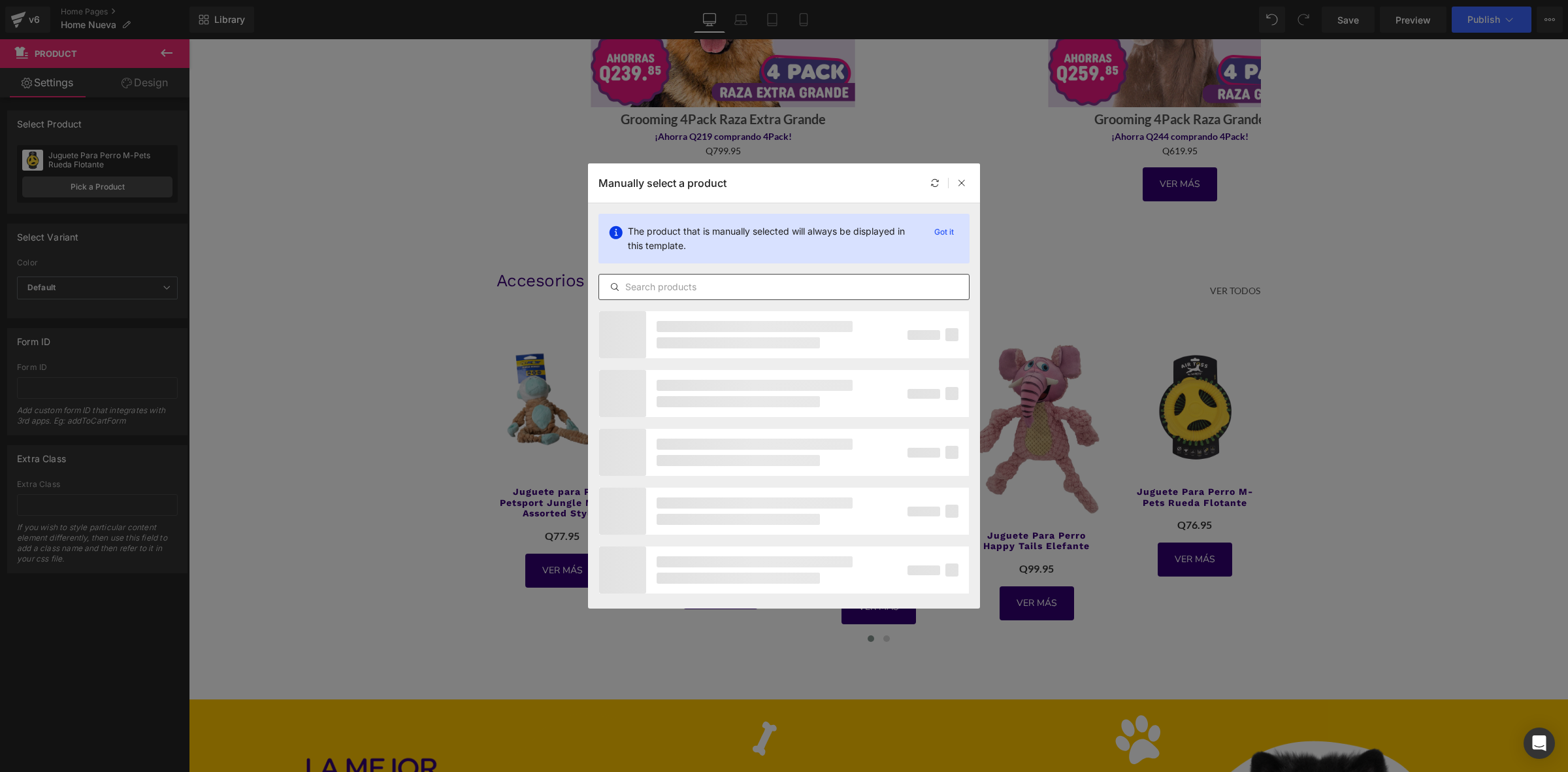
click at [757, 287] on input "text" at bounding box center [784, 287] width 369 height 16
type input "d"
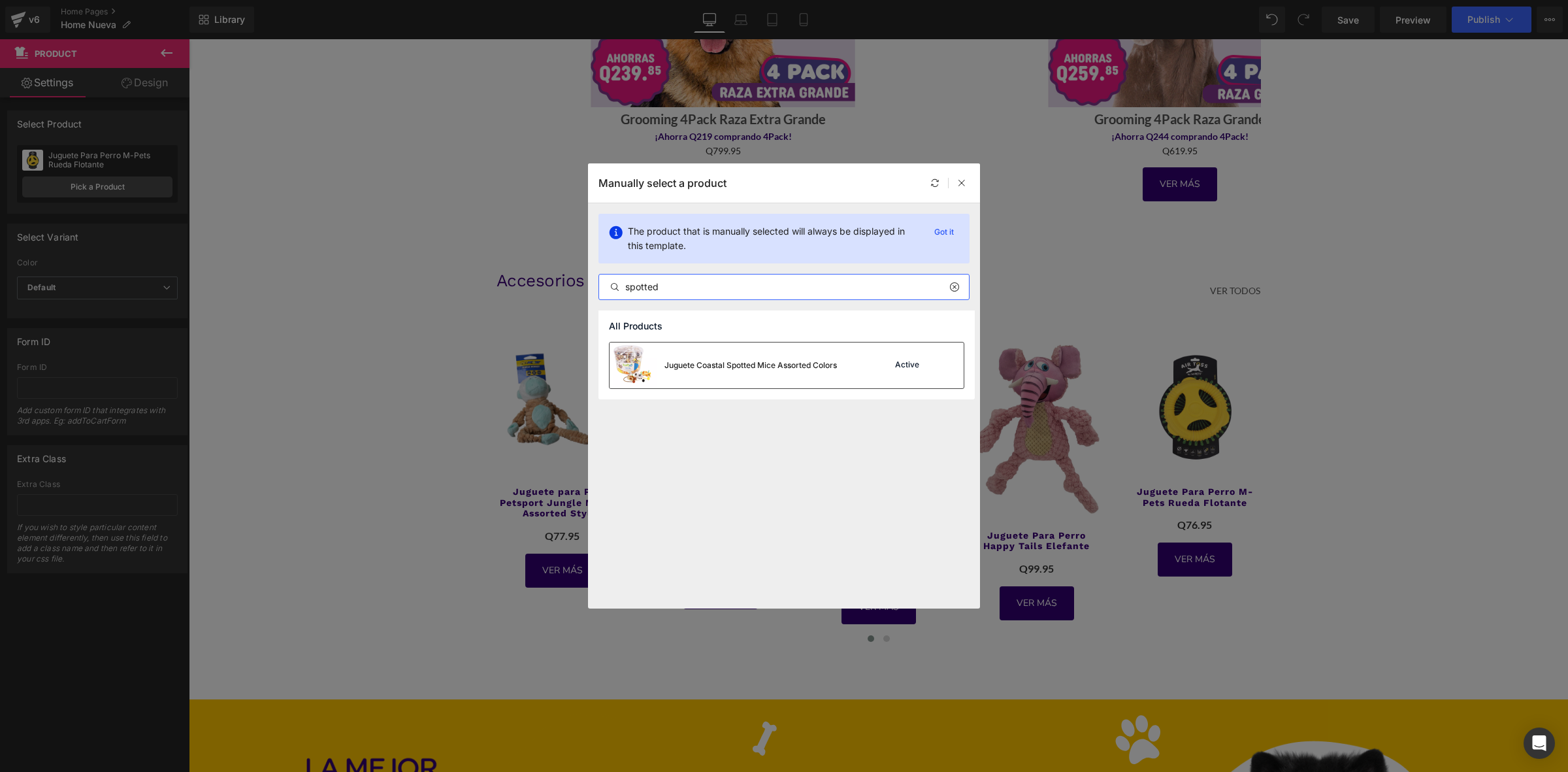
type input "spotted"
click at [785, 370] on div "Juguete Coastal Spotted Mice Assorted Colors" at bounding box center [751, 365] width 172 height 12
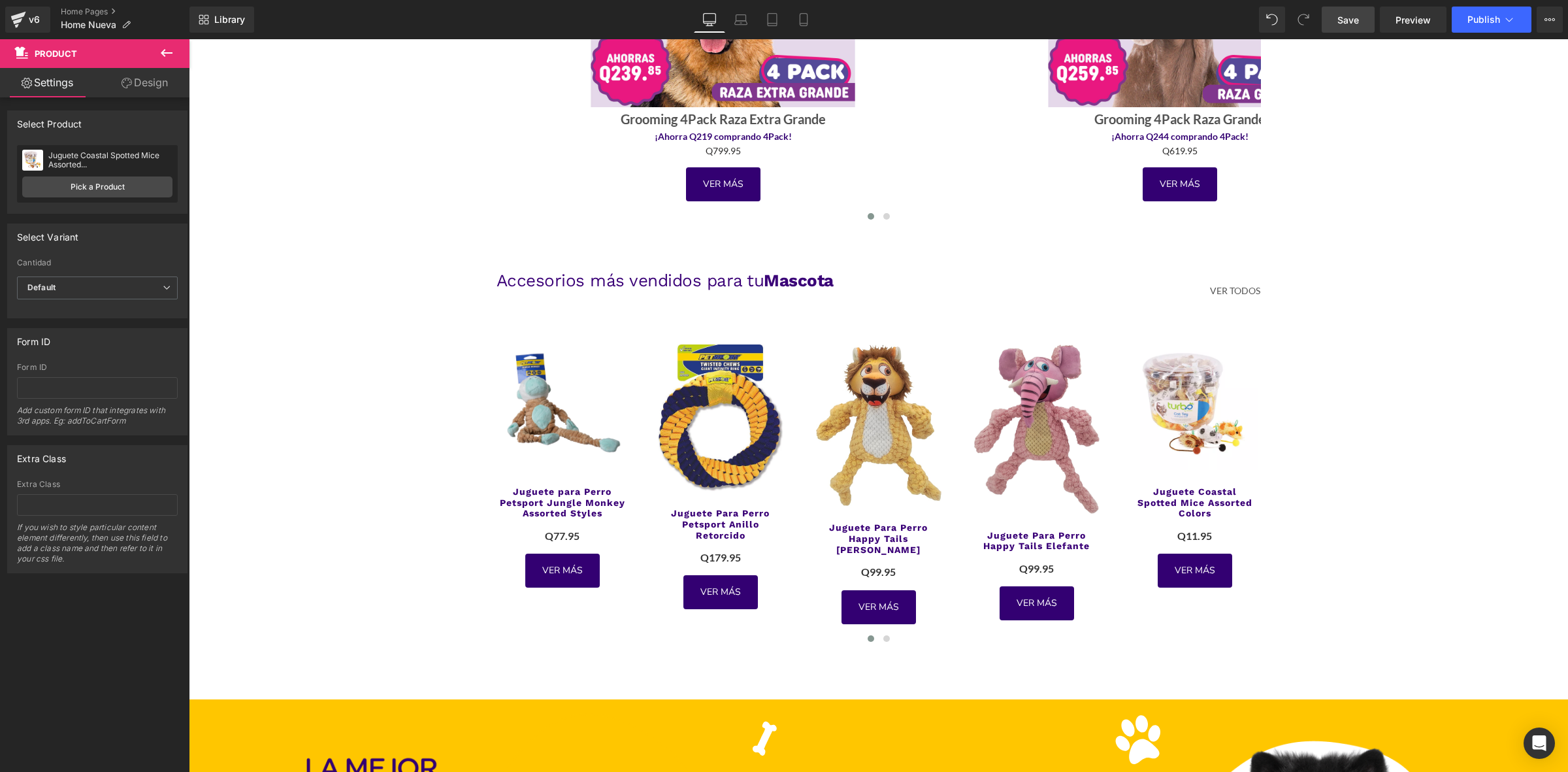
click at [1360, 13] on link "Save" at bounding box center [1348, 19] width 53 height 26
click at [1484, 23] on span "Publish" at bounding box center [1483, 20] width 33 height 11
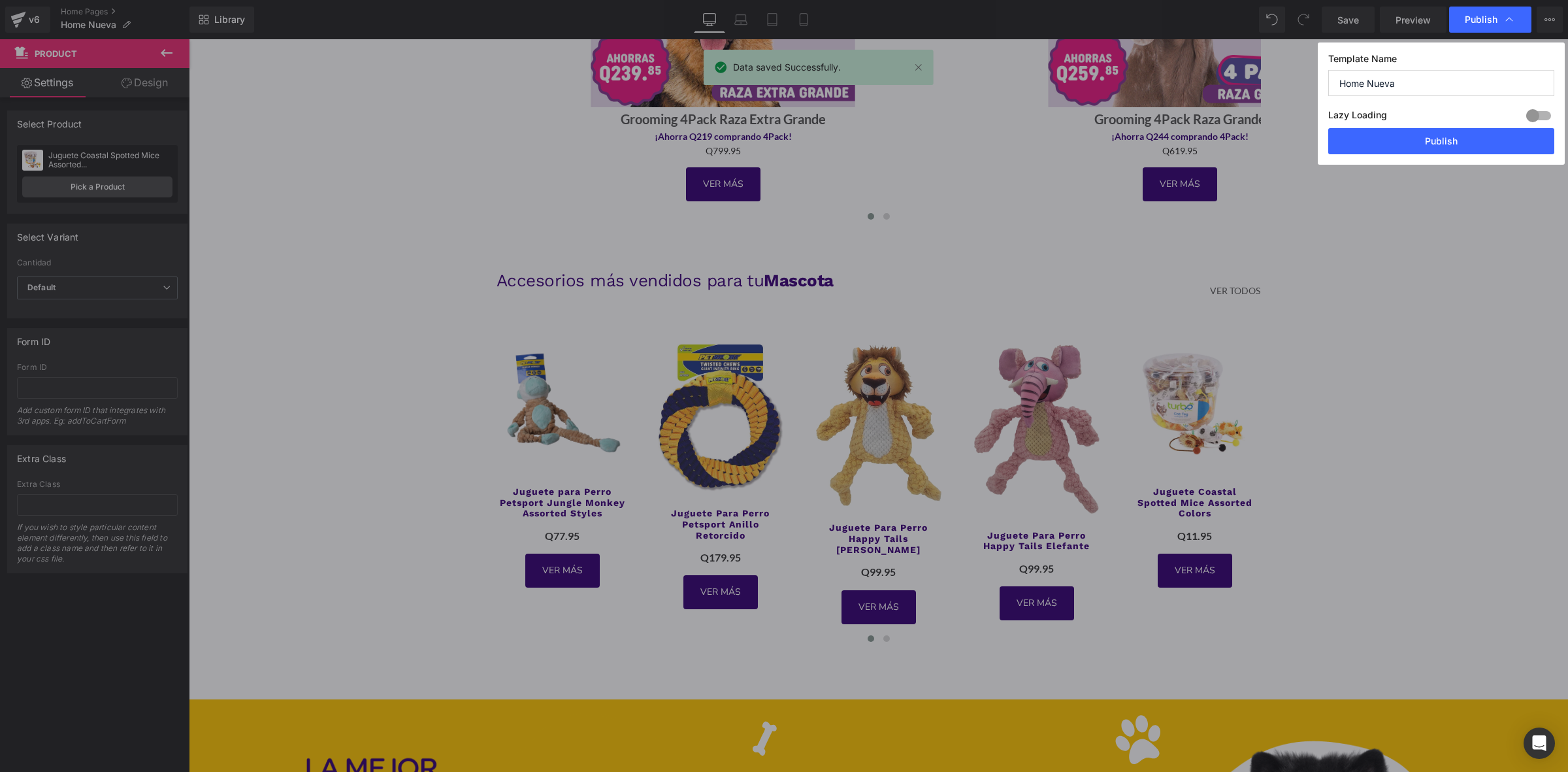
click at [1448, 129] on div "Lazy Loading Build Upgrade plan to unlock" at bounding box center [1440, 117] width 226 height 21
click at [1448, 138] on button "Publish" at bounding box center [1440, 141] width 226 height 26
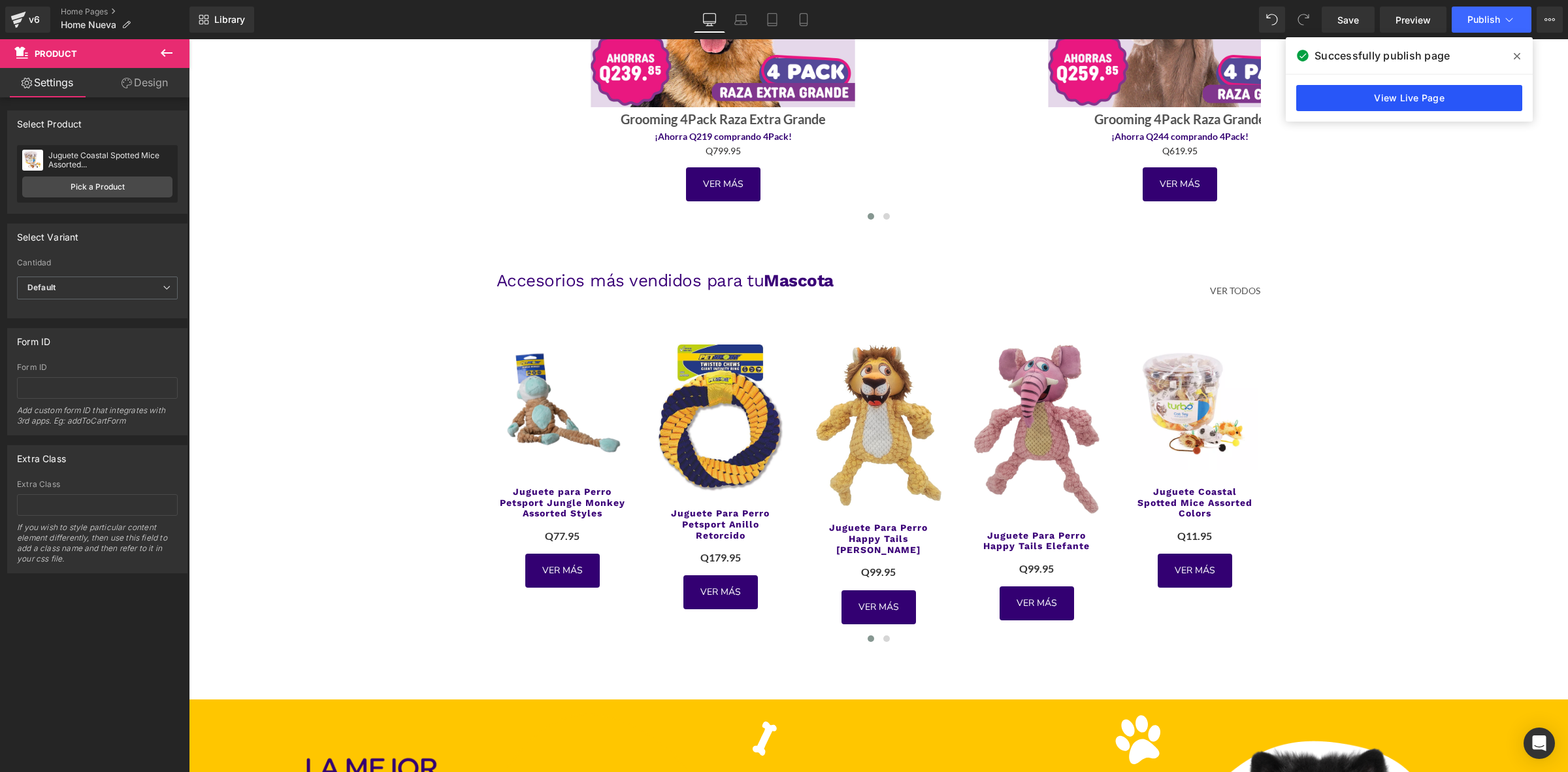
click at [1409, 96] on link "View Live Page" at bounding box center [1409, 97] width 226 height 26
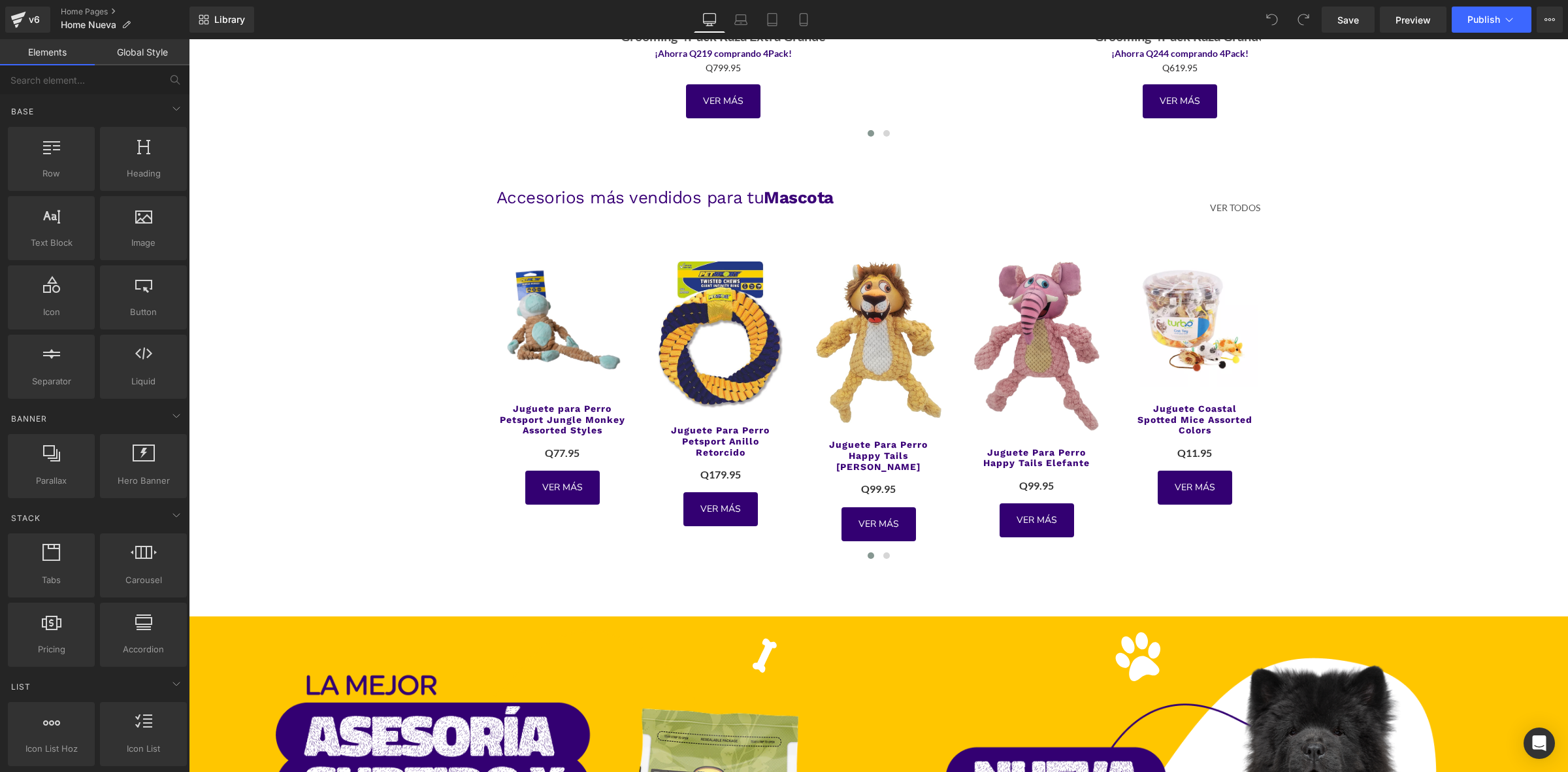
scroll to position [2939, 0]
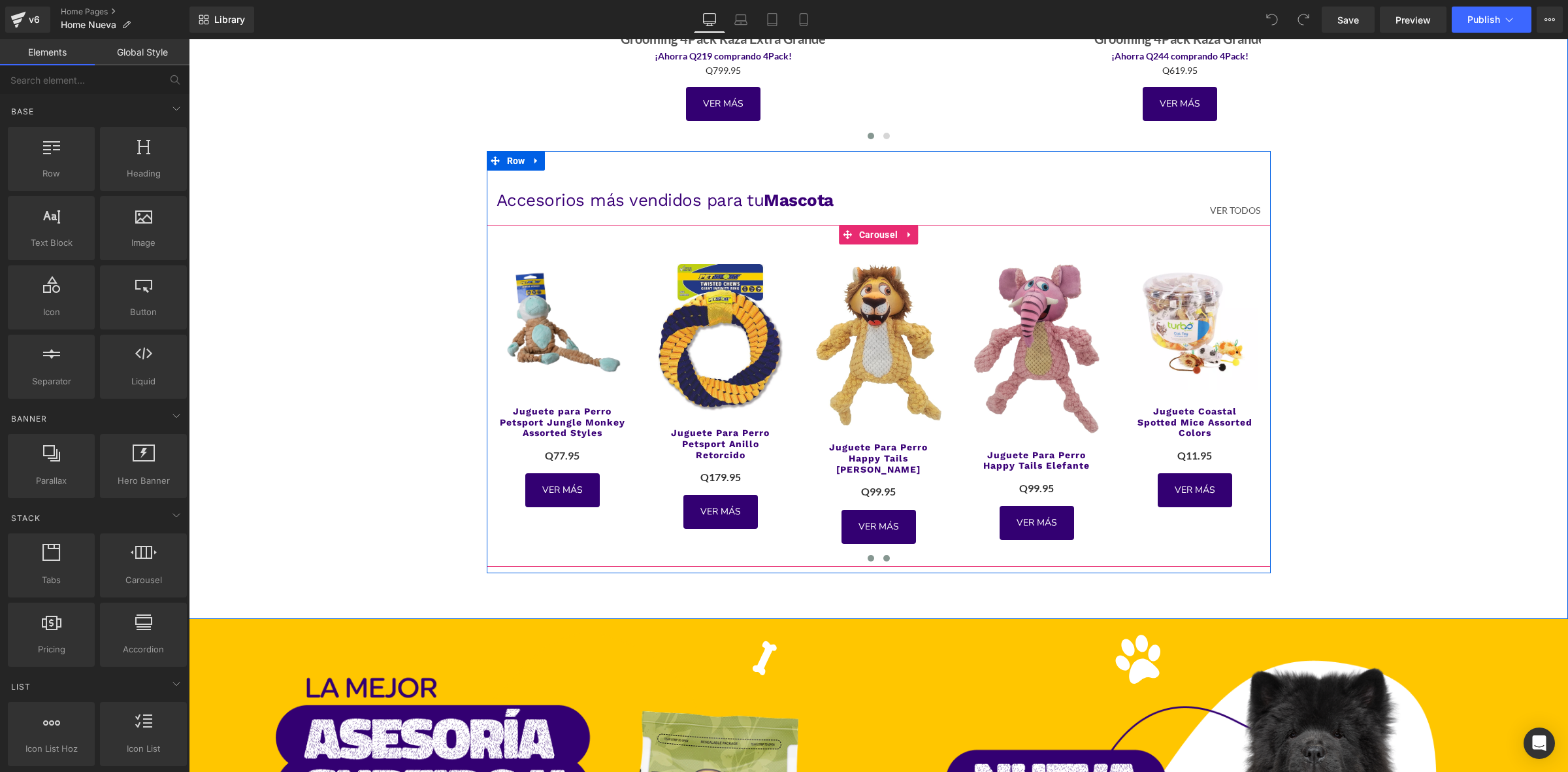
click at [884, 555] on span at bounding box center [886, 558] width 6 height 6
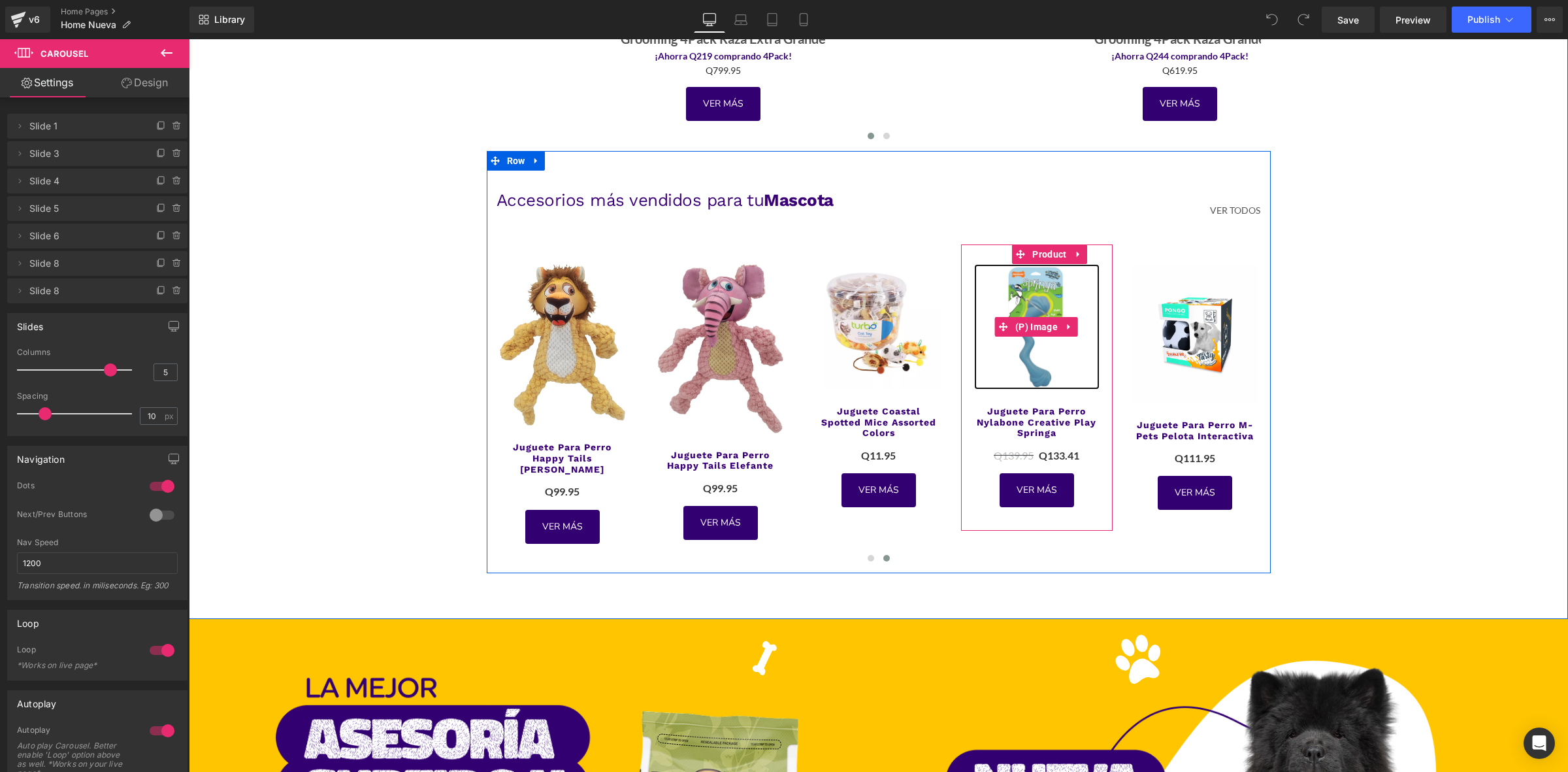
click at [1026, 265] on img at bounding box center [1037, 327] width 126 height 126
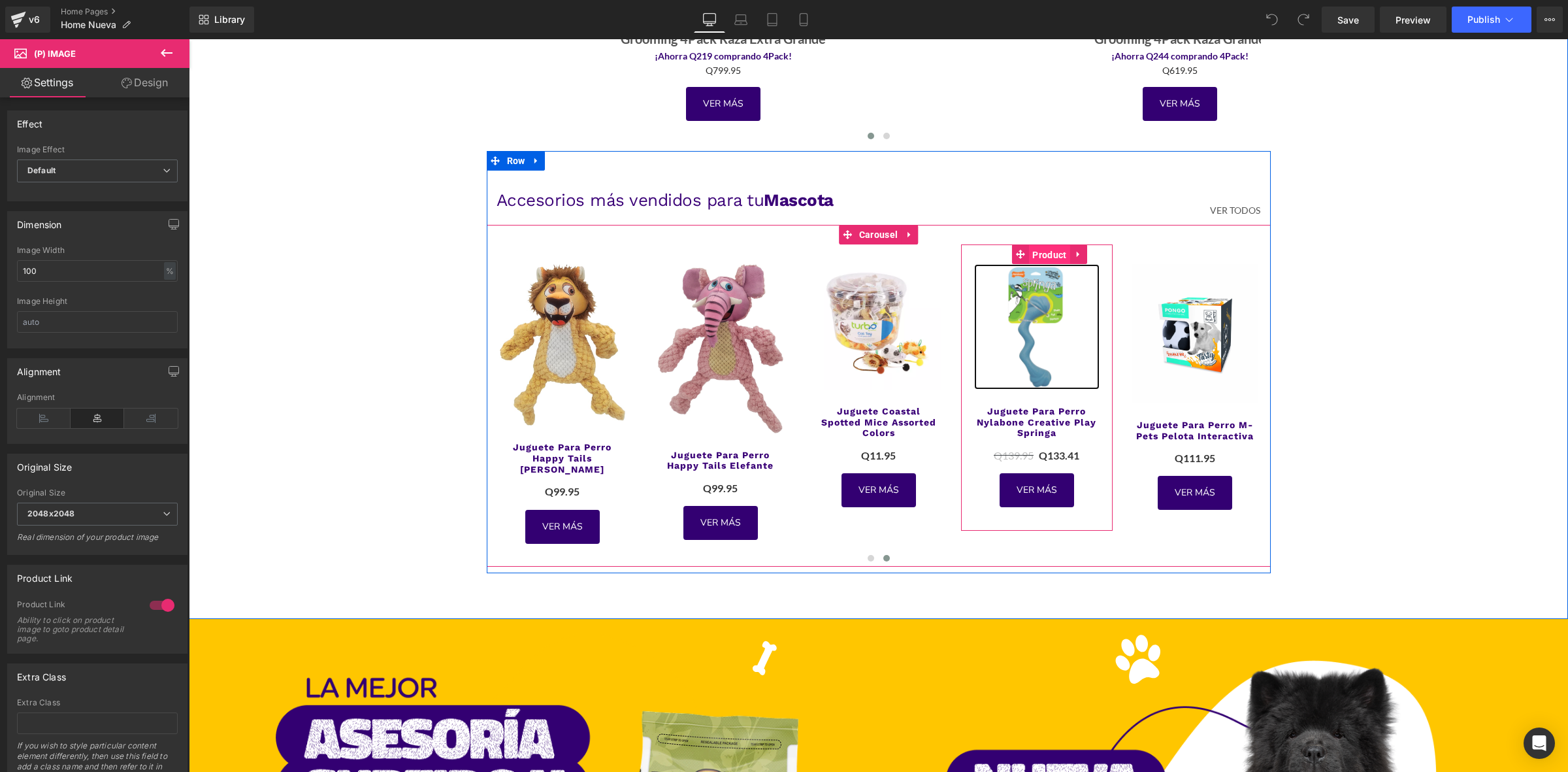
click at [1034, 255] on span "Product" at bounding box center [1049, 255] width 40 height 20
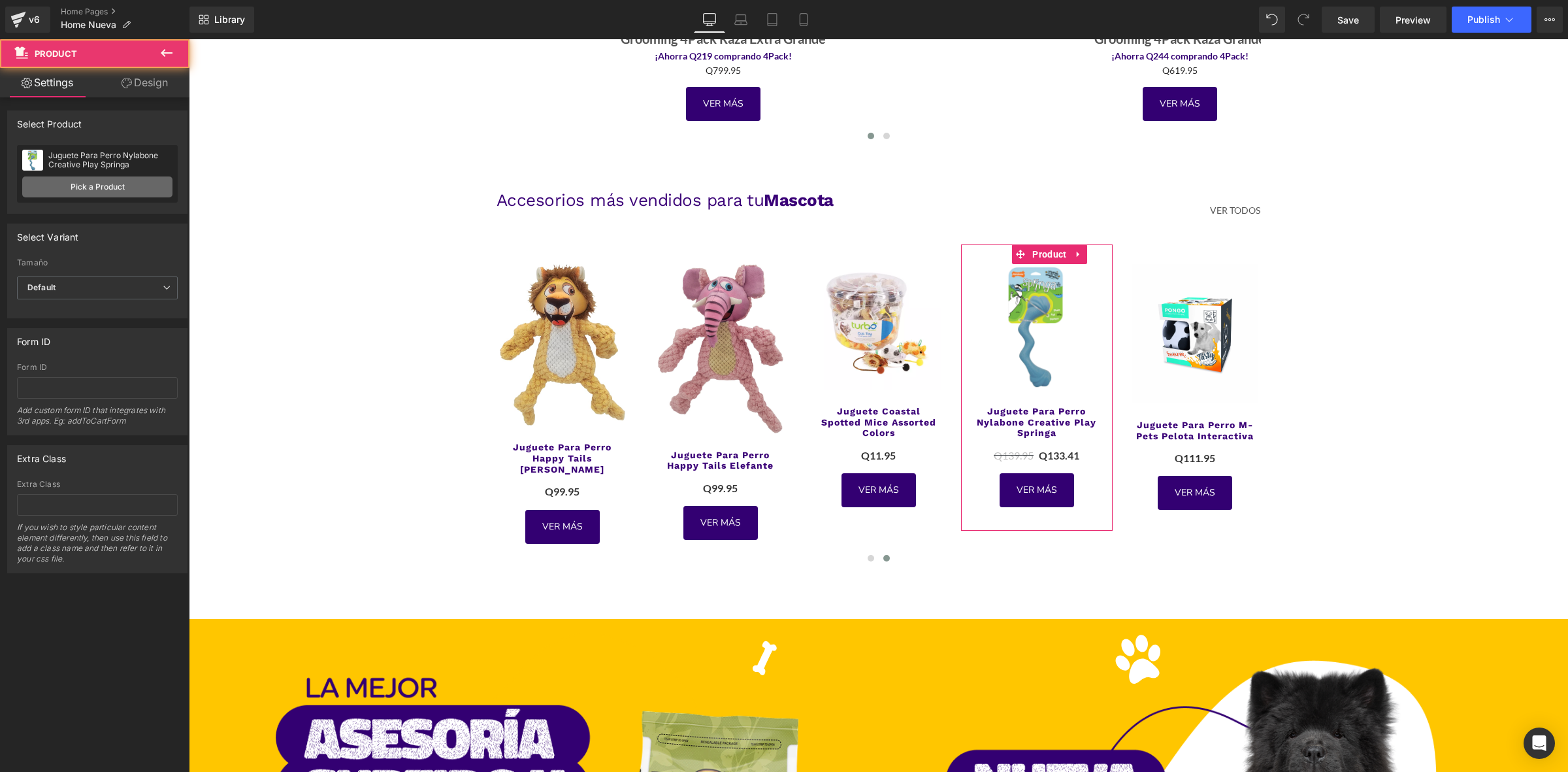
click at [73, 195] on link "Pick a Product" at bounding box center [97, 187] width 150 height 21
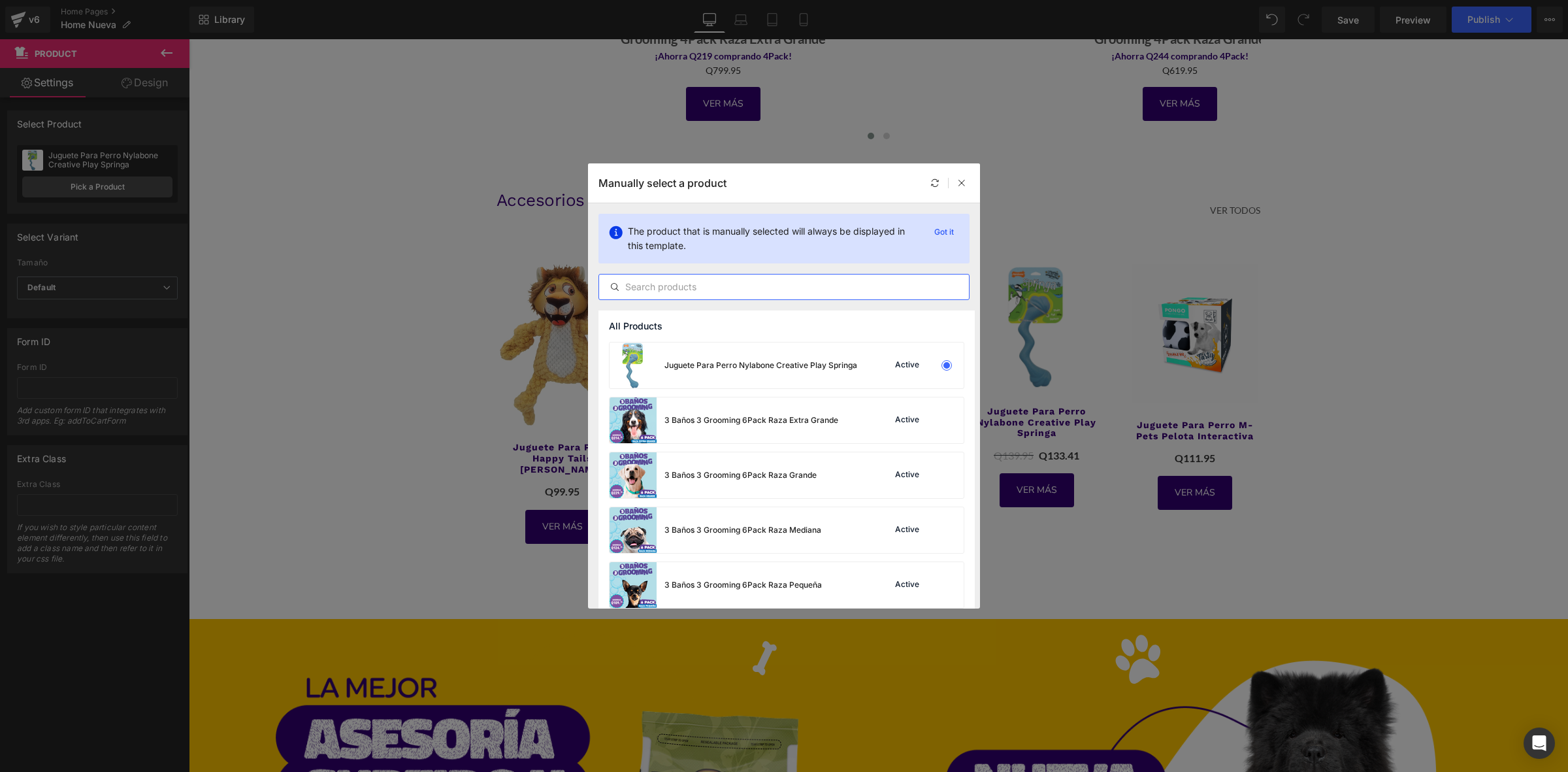
click at [655, 294] on input "text" at bounding box center [784, 287] width 369 height 16
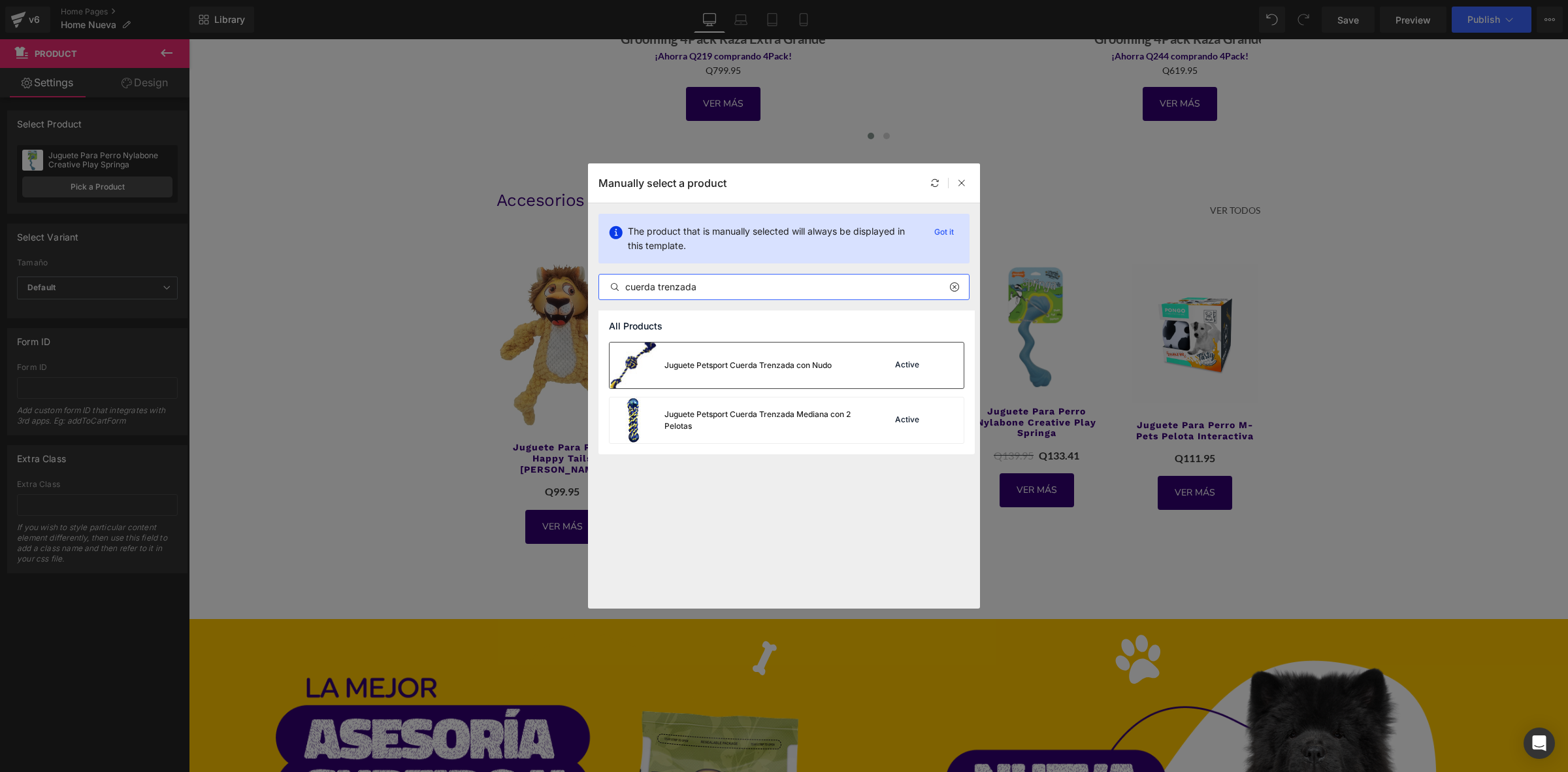
type input "cuerda trenzada"
click at [719, 364] on div "Juguete Petsport Cuerda Trenzada con Nudo" at bounding box center [748, 365] width 167 height 12
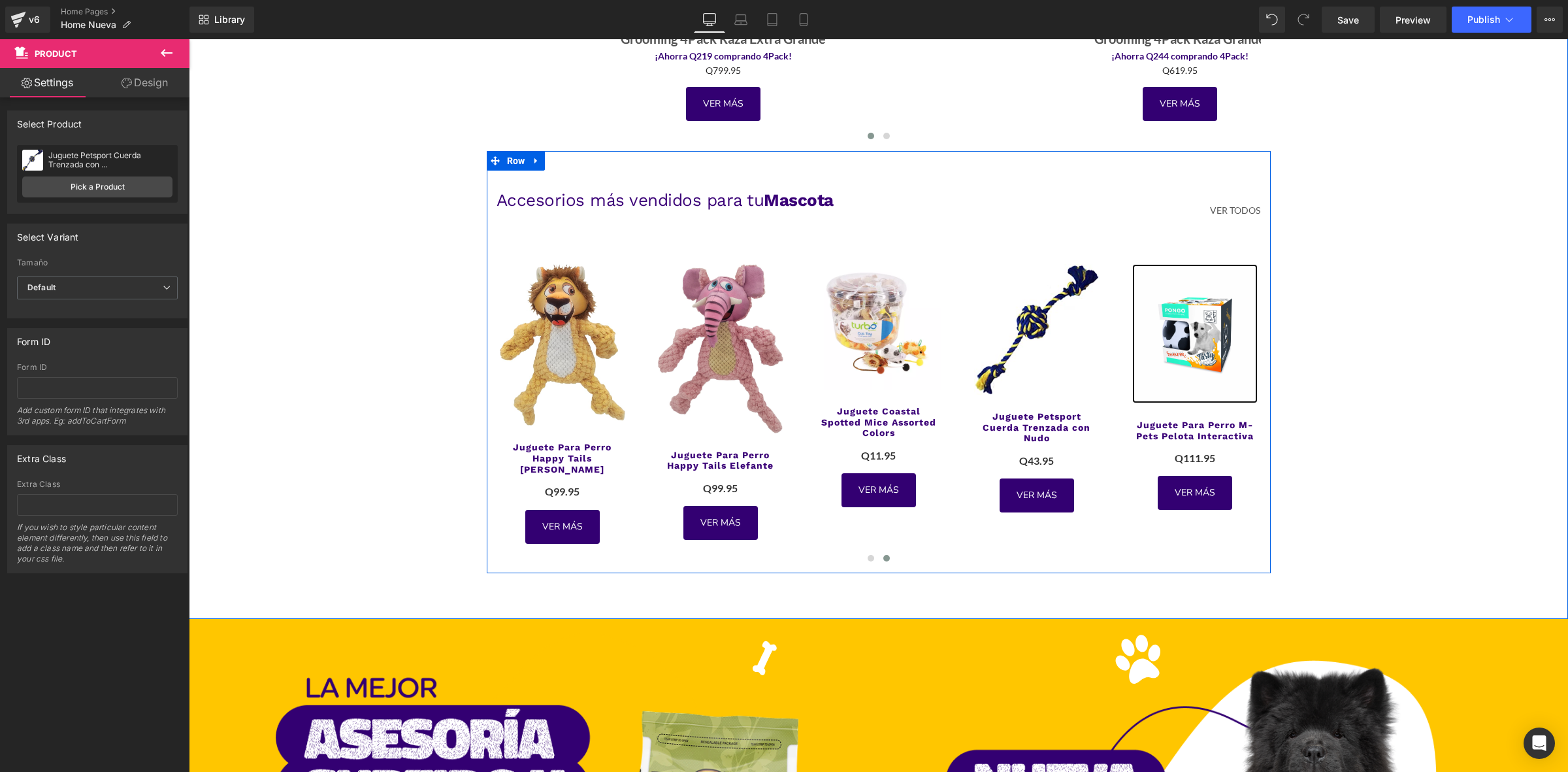
click at [1184, 342] on img at bounding box center [1195, 334] width 126 height 139
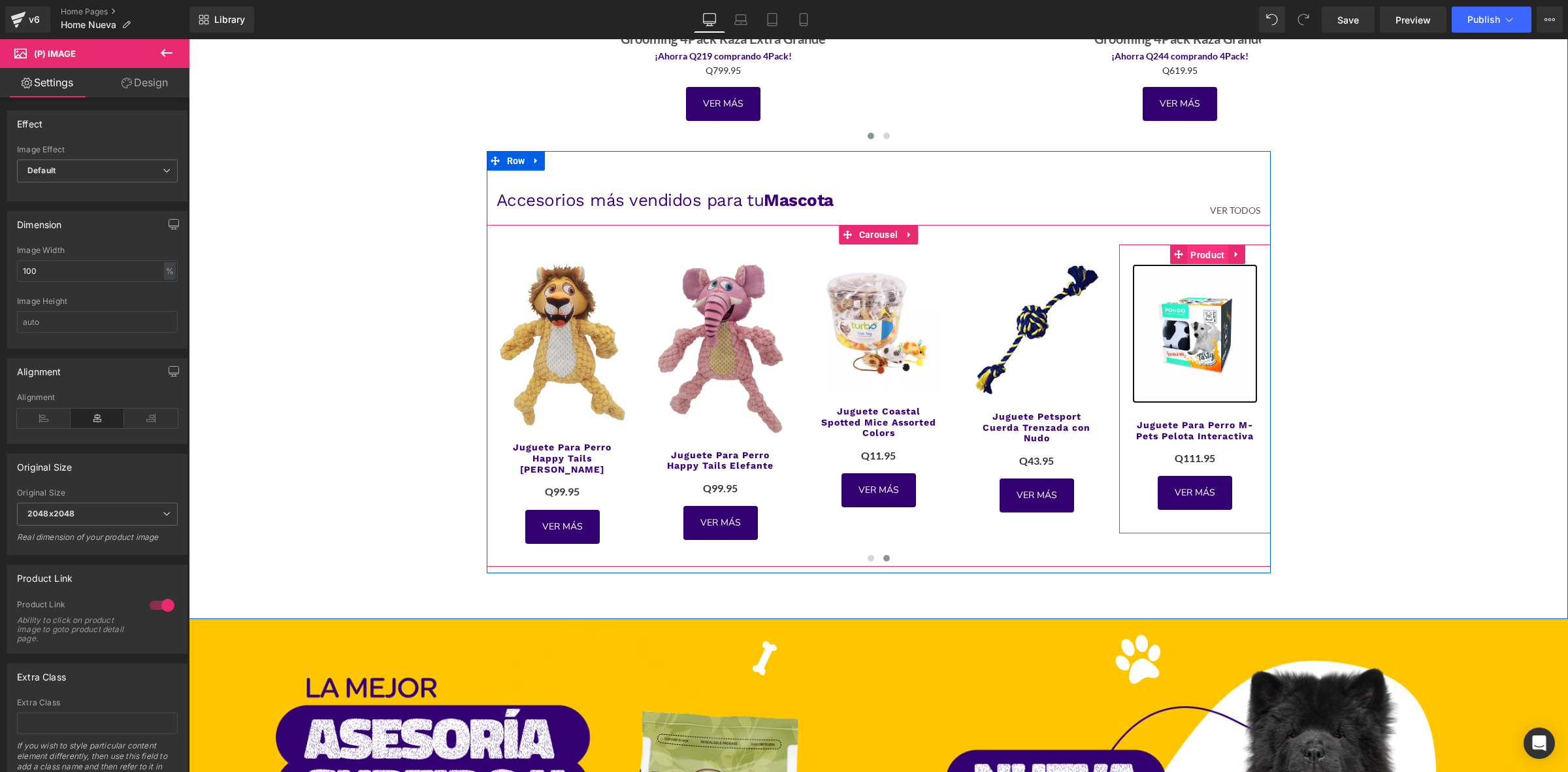
click at [1199, 255] on span "Product" at bounding box center [1207, 255] width 40 height 20
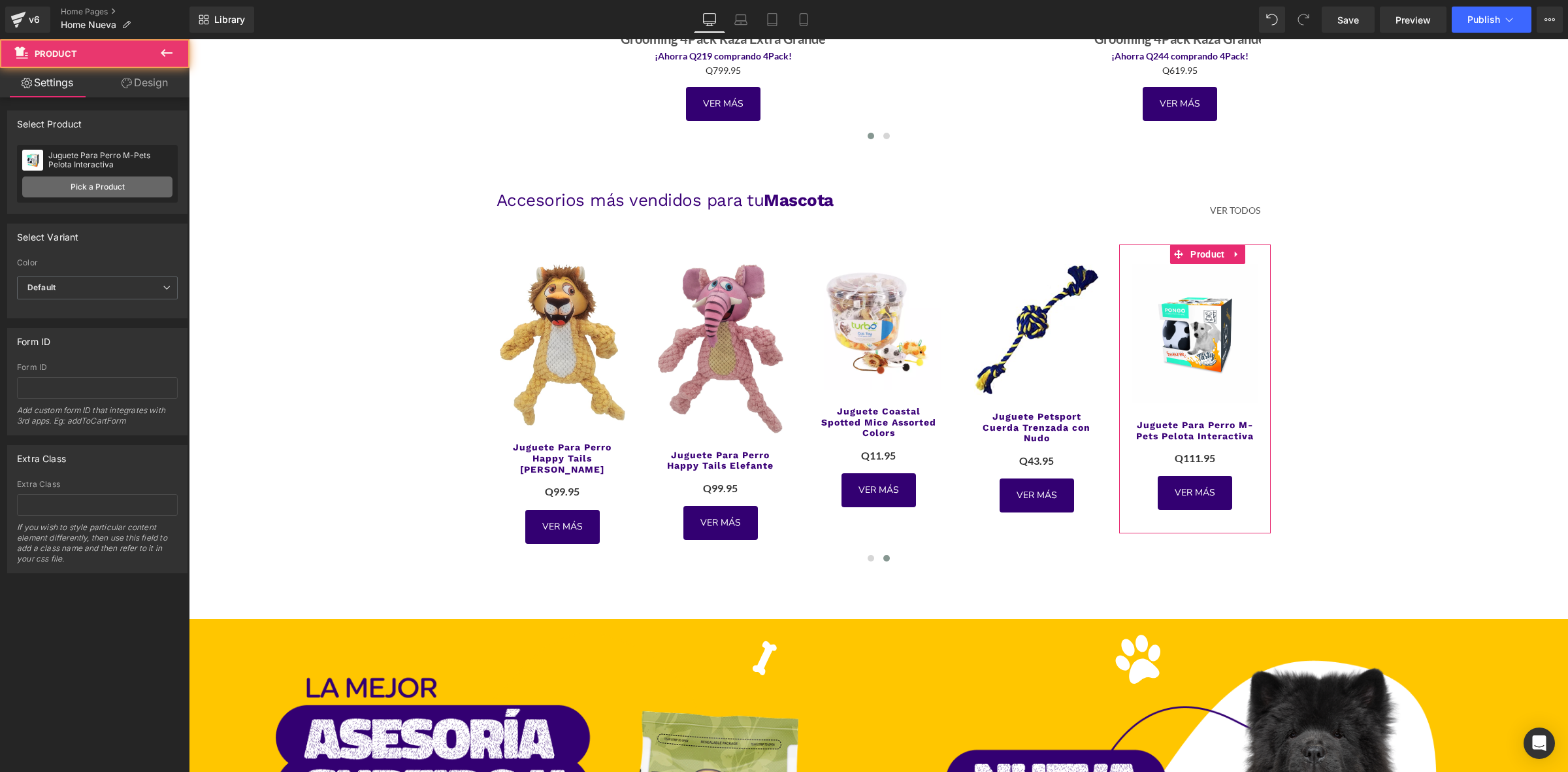
click at [96, 178] on link "Pick a Product" at bounding box center [97, 187] width 150 height 21
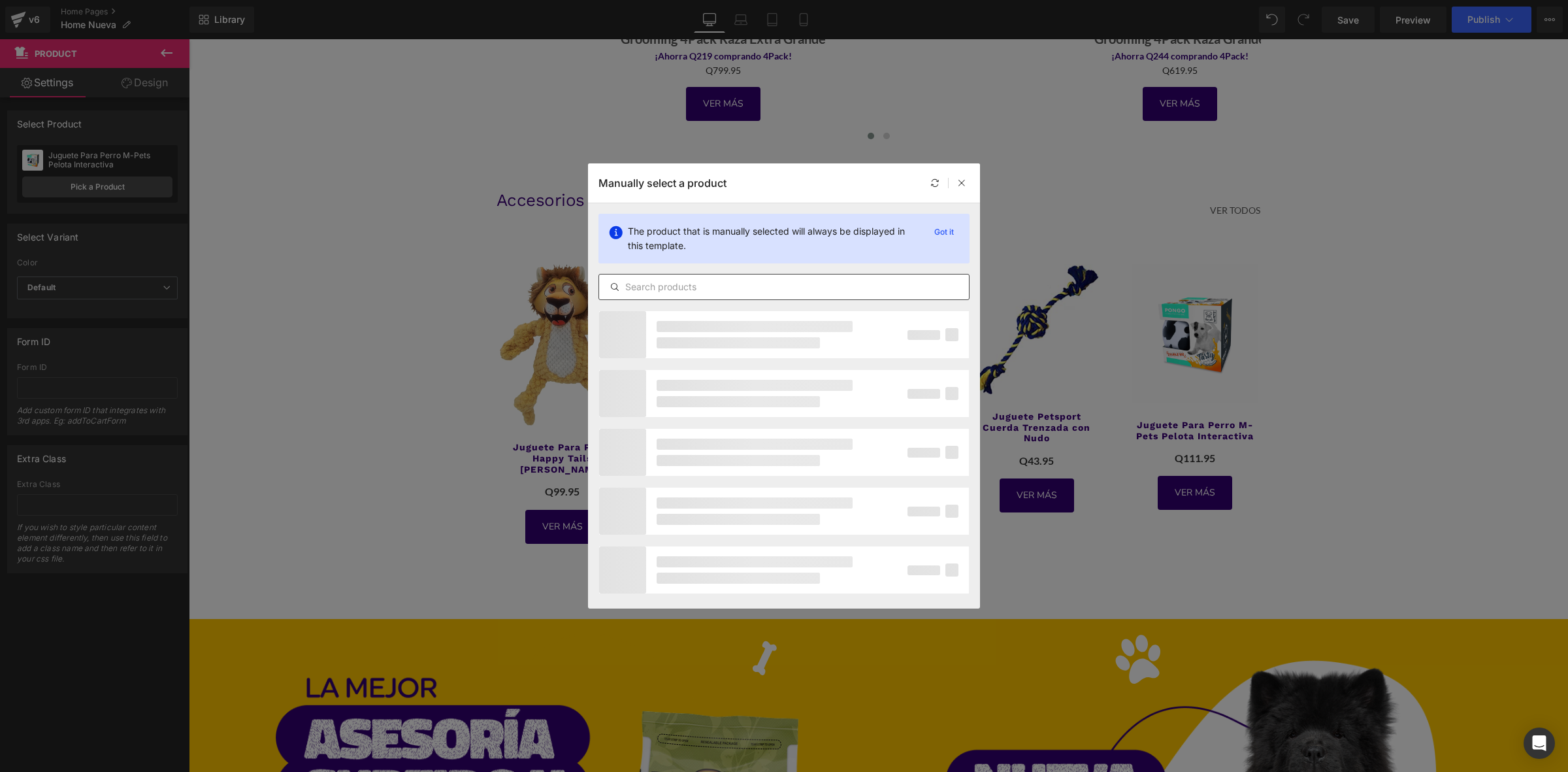
click at [645, 292] on input "text" at bounding box center [784, 287] width 369 height 16
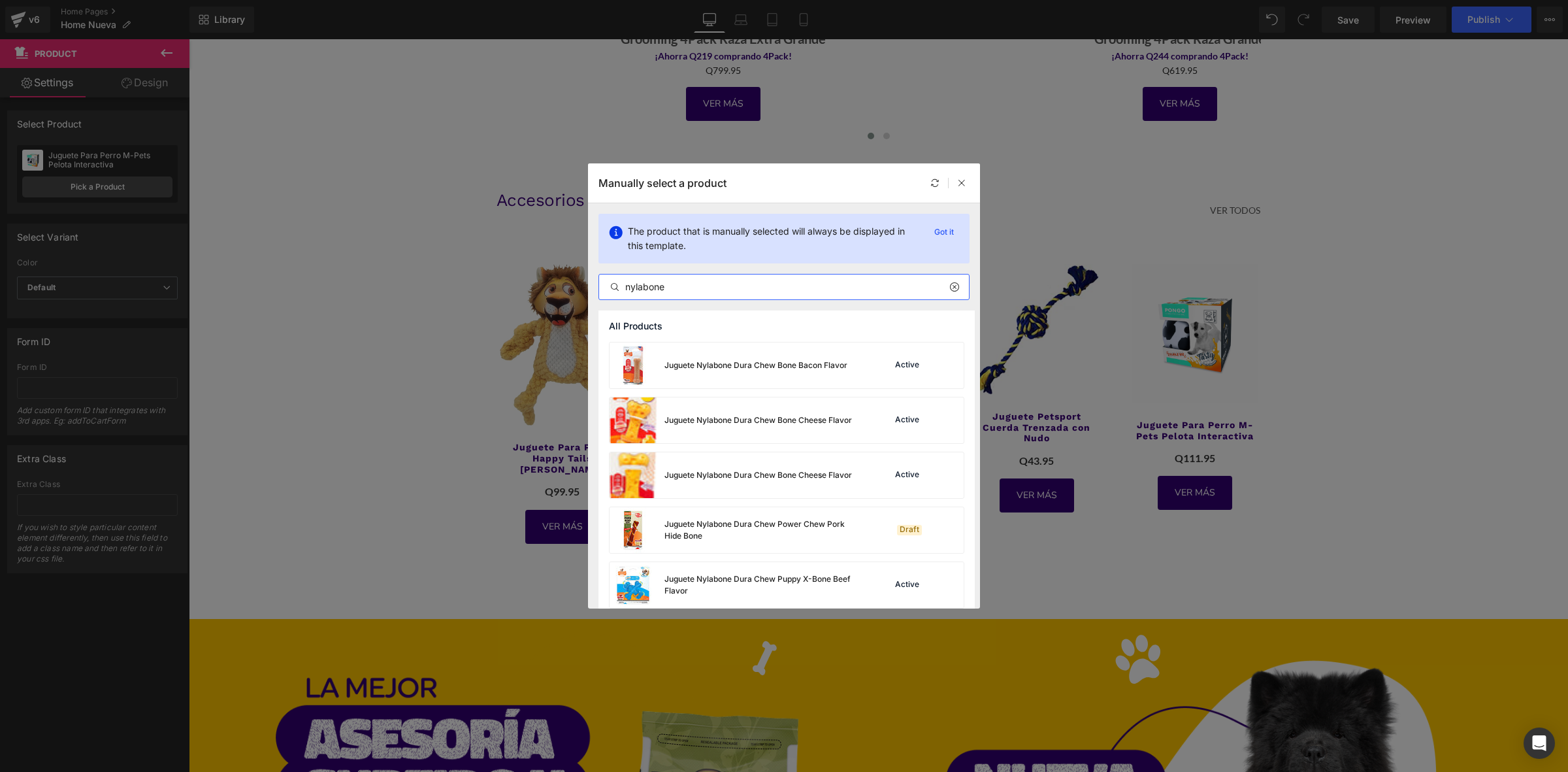
click at [782, 287] on input "nylabone" at bounding box center [784, 287] width 369 height 16
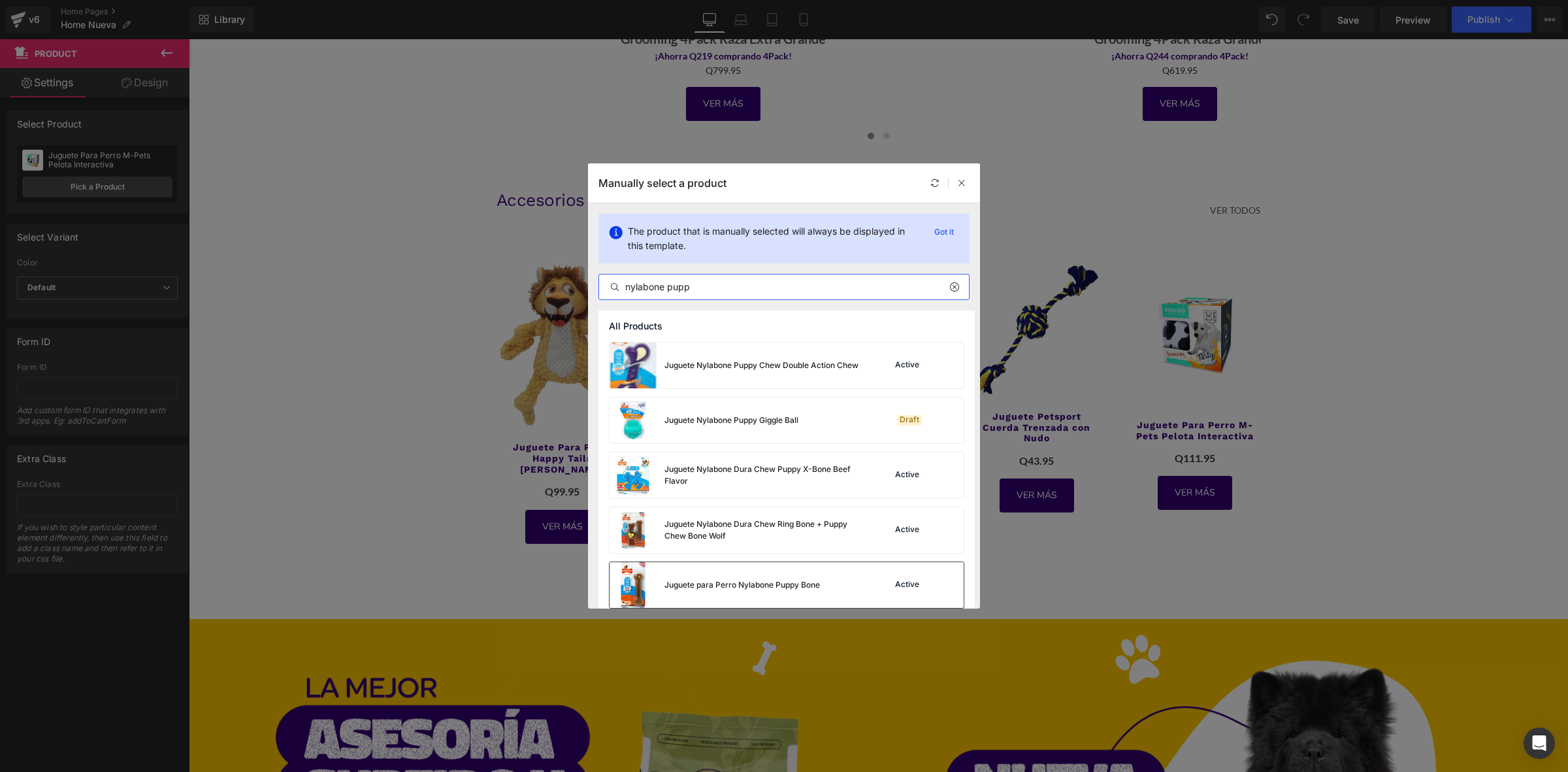
type input "nylabone pupp"
click at [741, 575] on div "Juguete para Perro Nylabone Puppy Bone" at bounding box center [715, 585] width 211 height 46
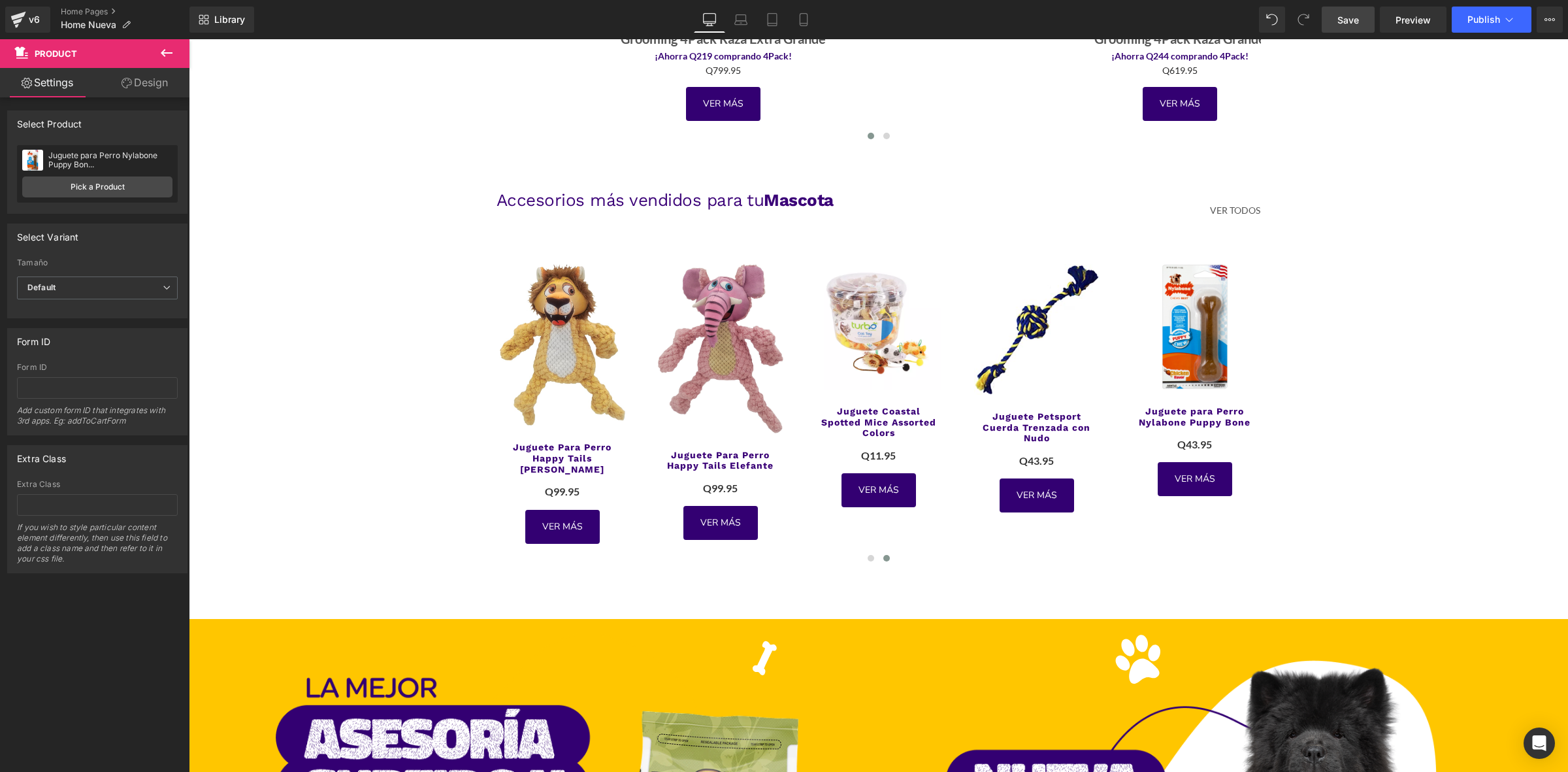
click at [1344, 13] on span "Save" at bounding box center [1348, 20] width 21 height 13
click at [1479, 25] on button "Publish" at bounding box center [1491, 19] width 79 height 26
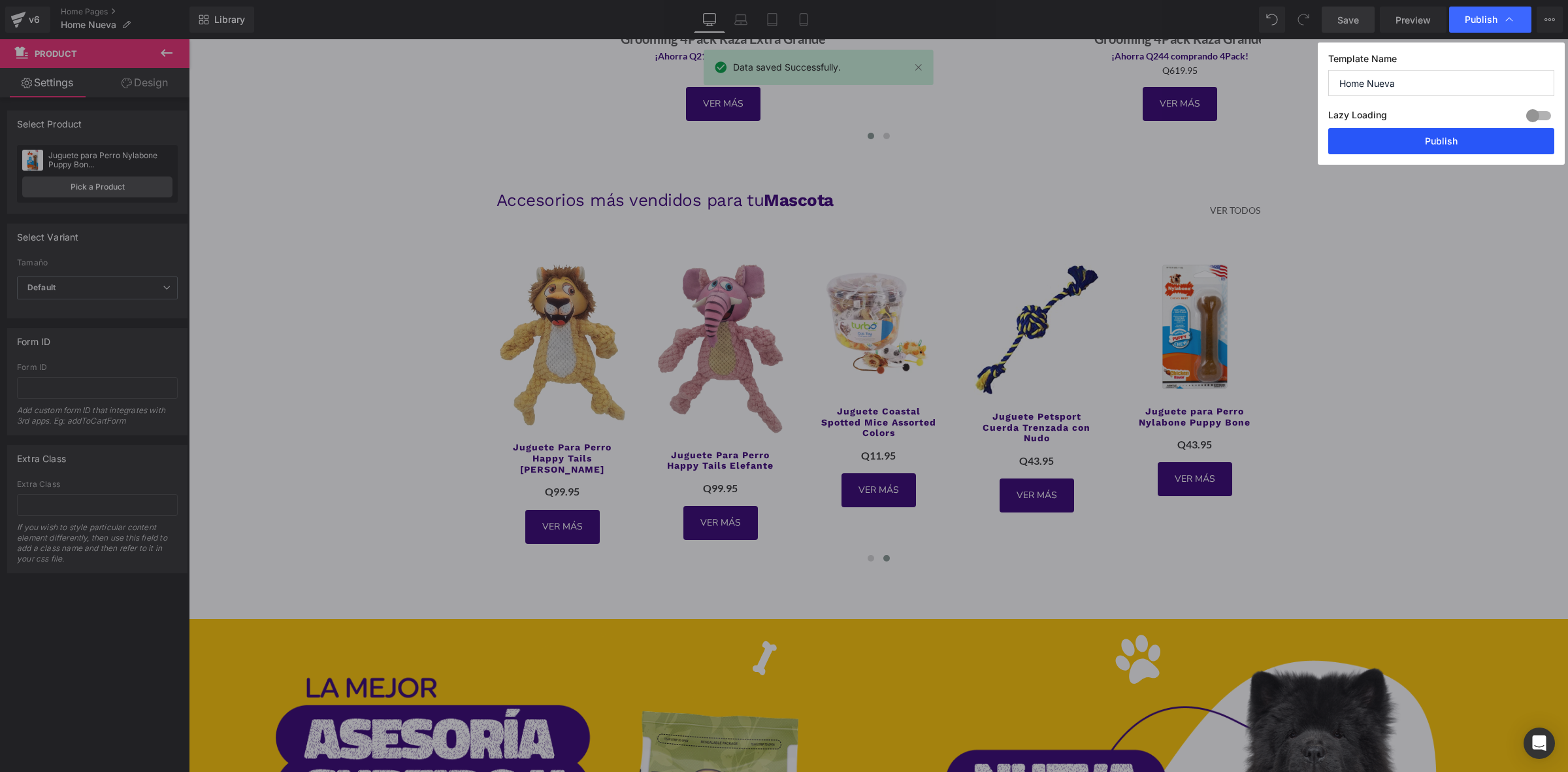
click at [1439, 137] on button "Publish" at bounding box center [1440, 141] width 226 height 26
